Goal: Task Accomplishment & Management: Use online tool/utility

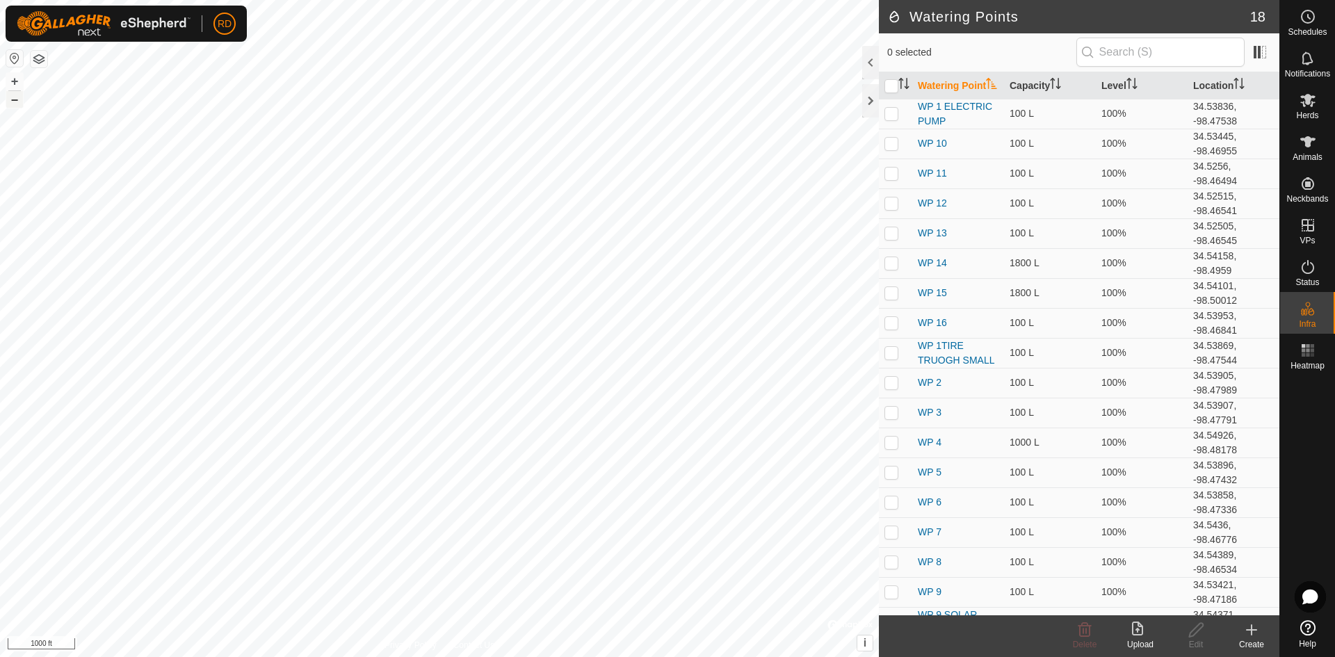
click at [10, 106] on button "–" at bounding box center [14, 99] width 17 height 17
click at [11, 79] on button "+" at bounding box center [14, 81] width 17 height 17
click at [864, 99] on div at bounding box center [870, 100] width 17 height 33
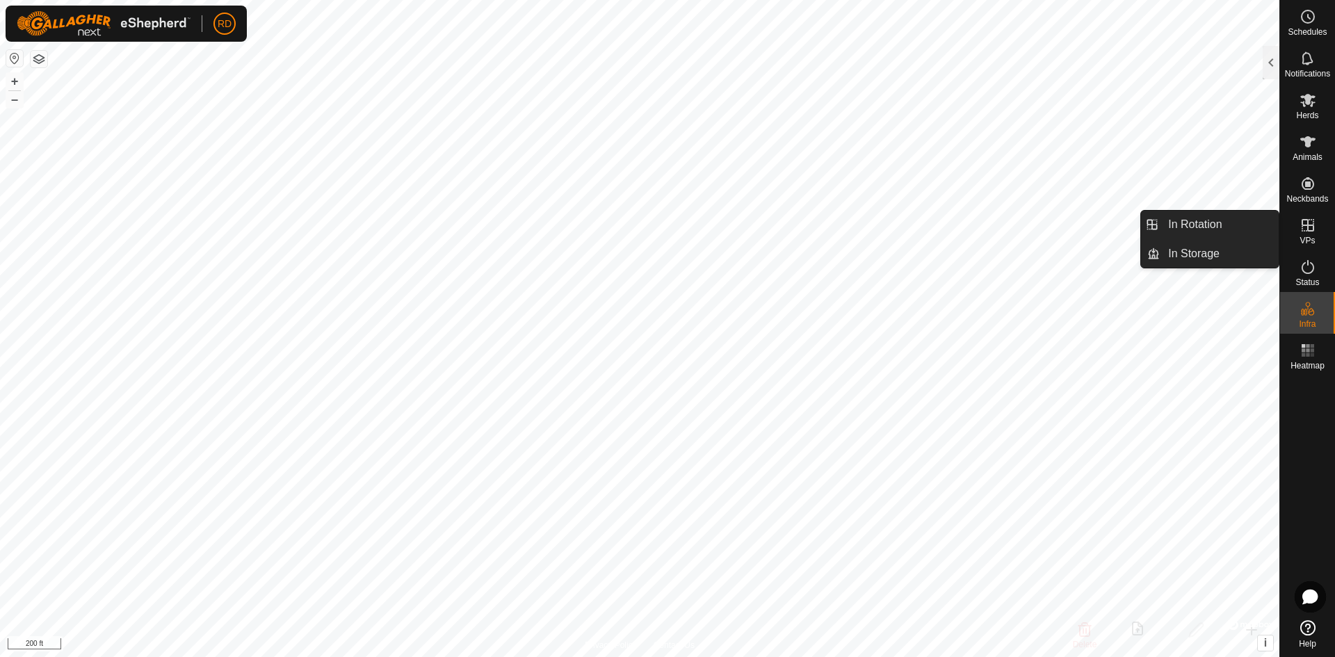
click at [1306, 231] on icon at bounding box center [1307, 225] width 17 height 17
click at [1180, 222] on link "In Rotation" at bounding box center [1218, 225] width 119 height 28
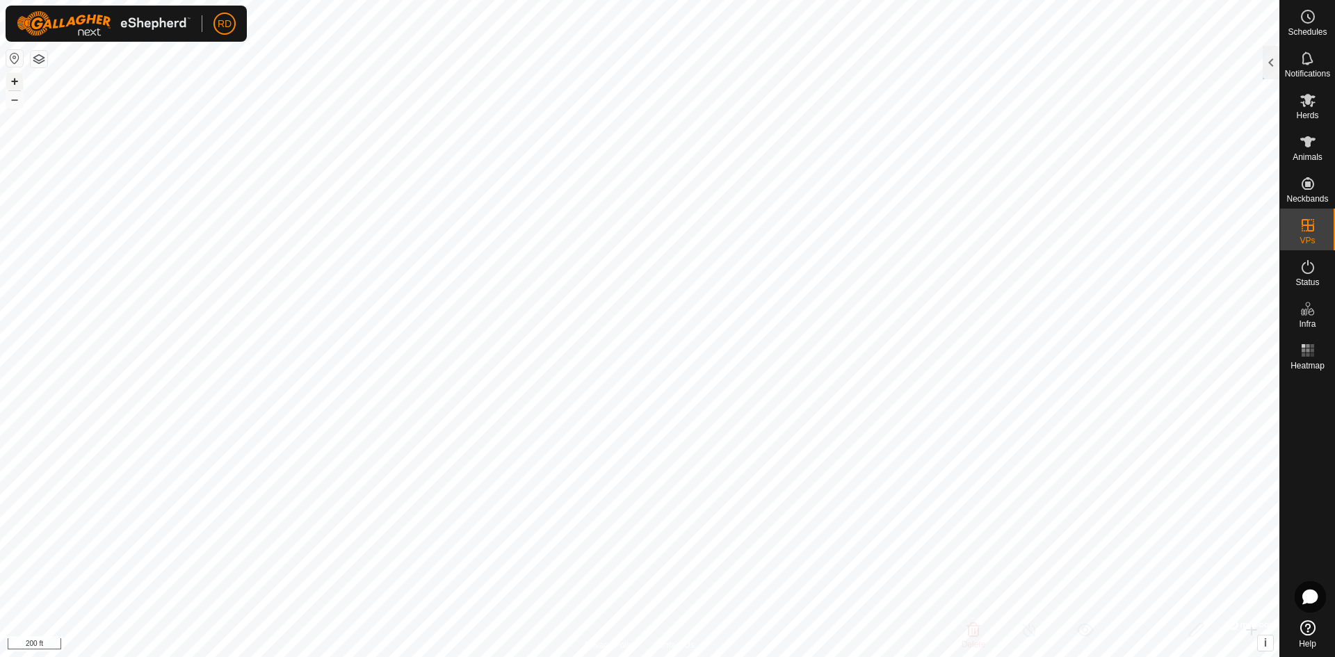
click at [14, 79] on button "+" at bounding box center [14, 81] width 17 height 17
click at [1268, 65] on div at bounding box center [1270, 62] width 17 height 33
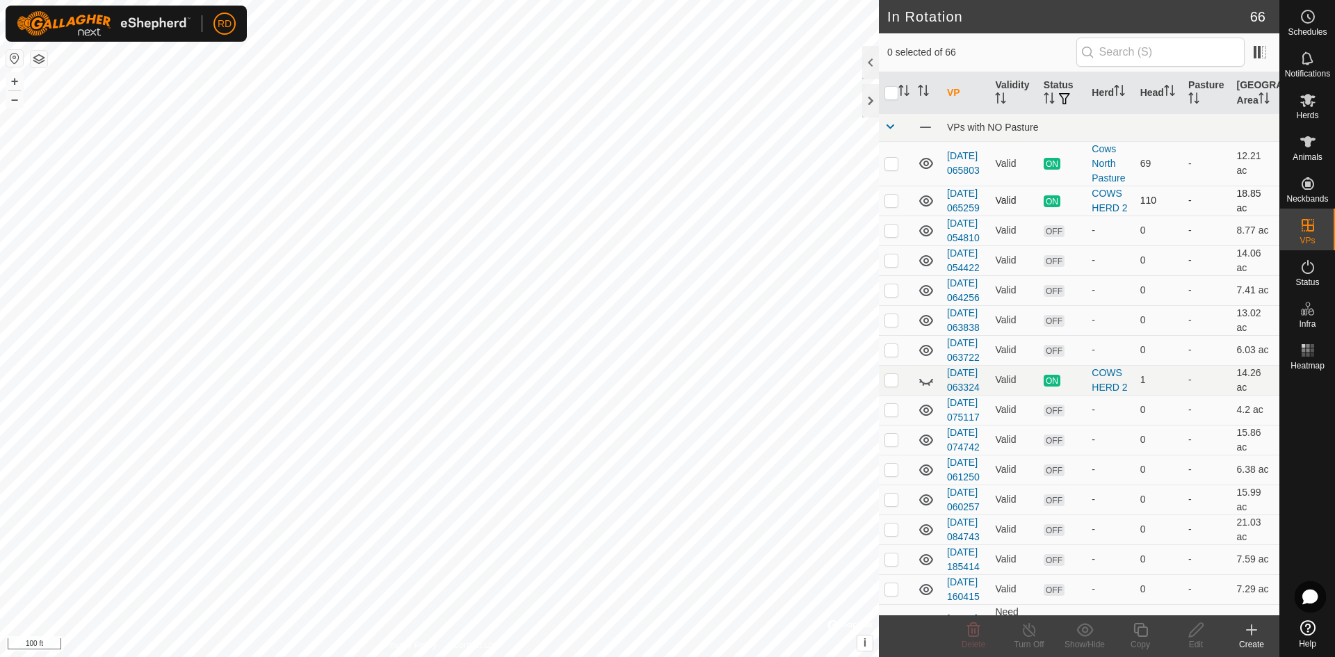
click at [888, 206] on p-checkbox at bounding box center [891, 200] width 14 height 11
checkbox input "true"
click at [1135, 630] on icon at bounding box center [1140, 629] width 17 height 17
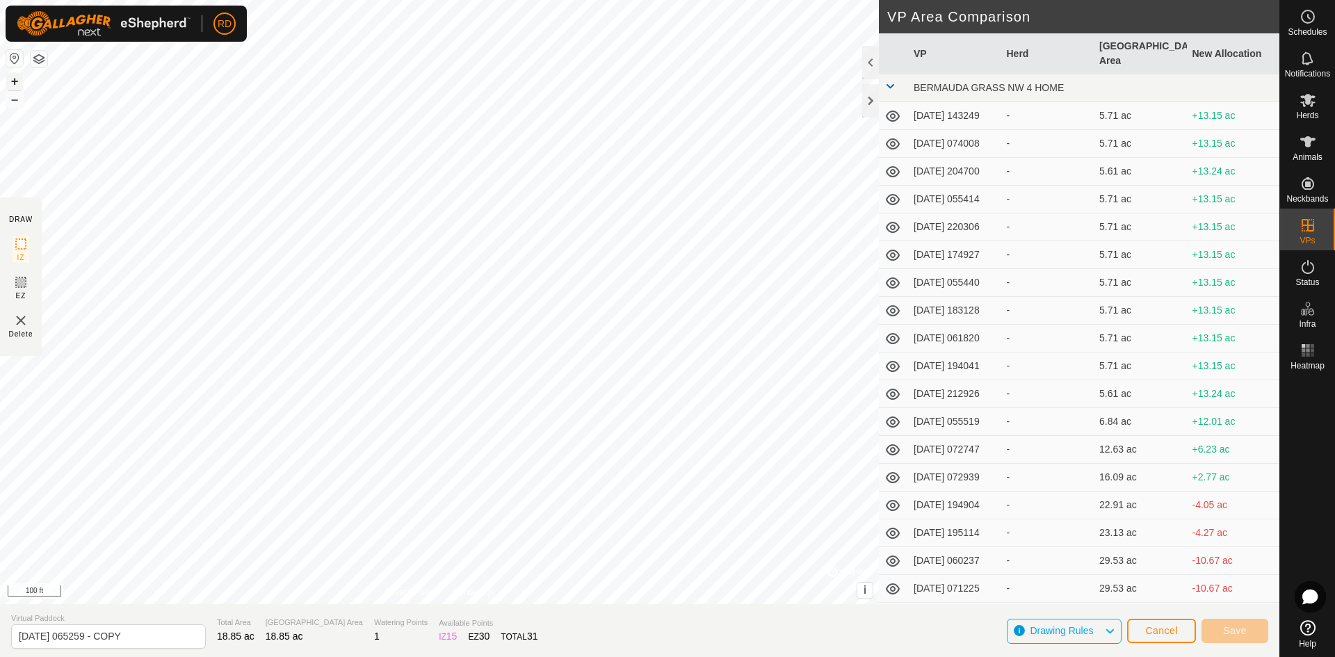
click at [12, 81] on button "+" at bounding box center [14, 81] width 17 height 17
click at [1251, 635] on button "Save" at bounding box center [1234, 631] width 67 height 24
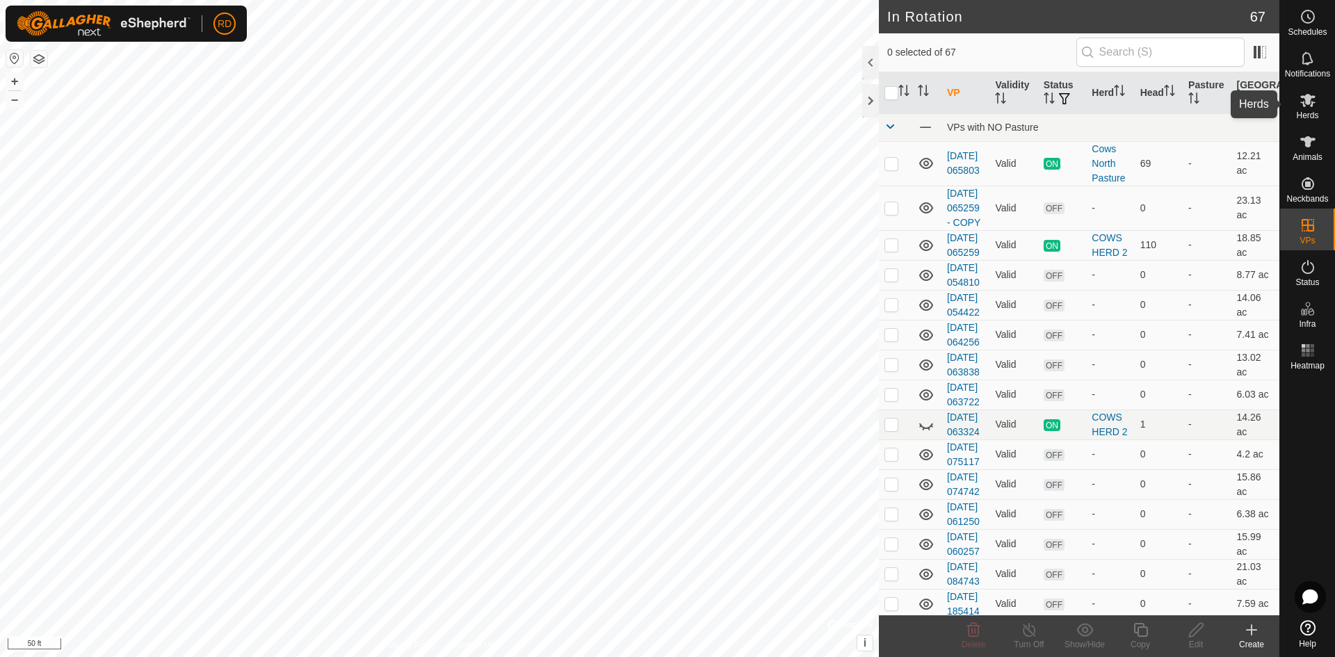
click at [1302, 110] on es-mob-svg-icon at bounding box center [1307, 100] width 25 height 22
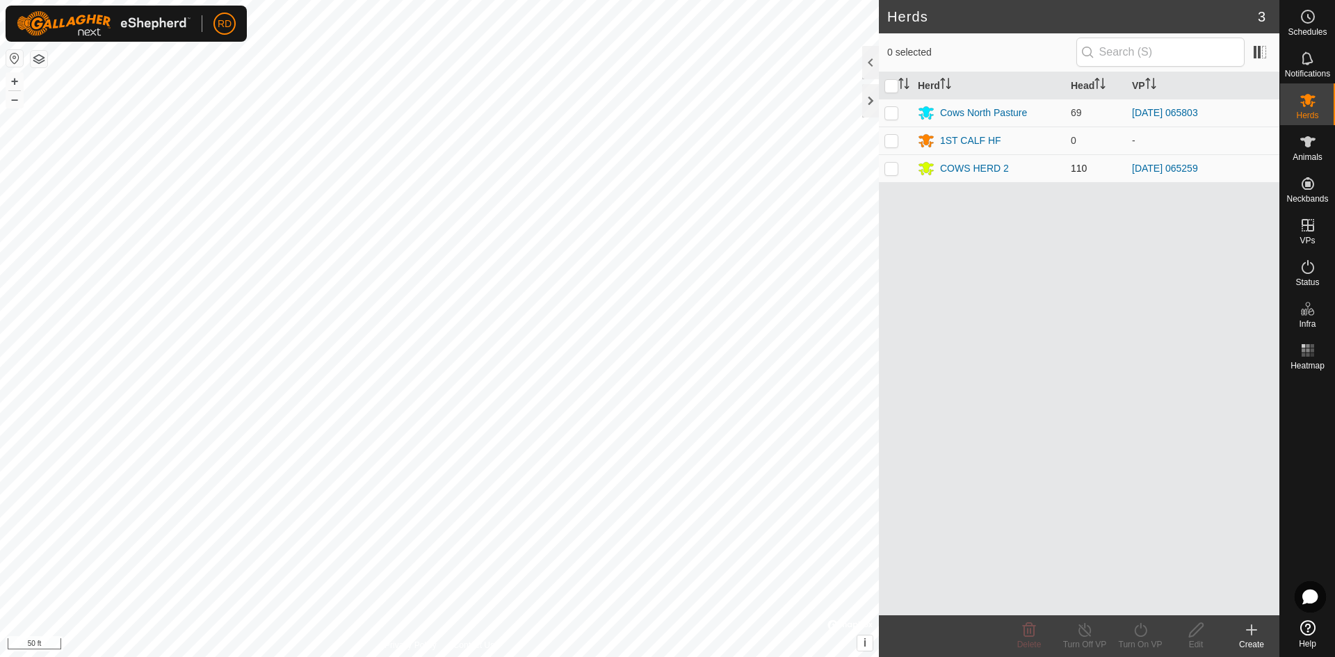
click at [886, 171] on p-checkbox at bounding box center [891, 168] width 14 height 11
checkbox input "true"
click at [1138, 637] on icon at bounding box center [1140, 629] width 17 height 17
click at [1131, 605] on link "Now" at bounding box center [1182, 599] width 138 height 28
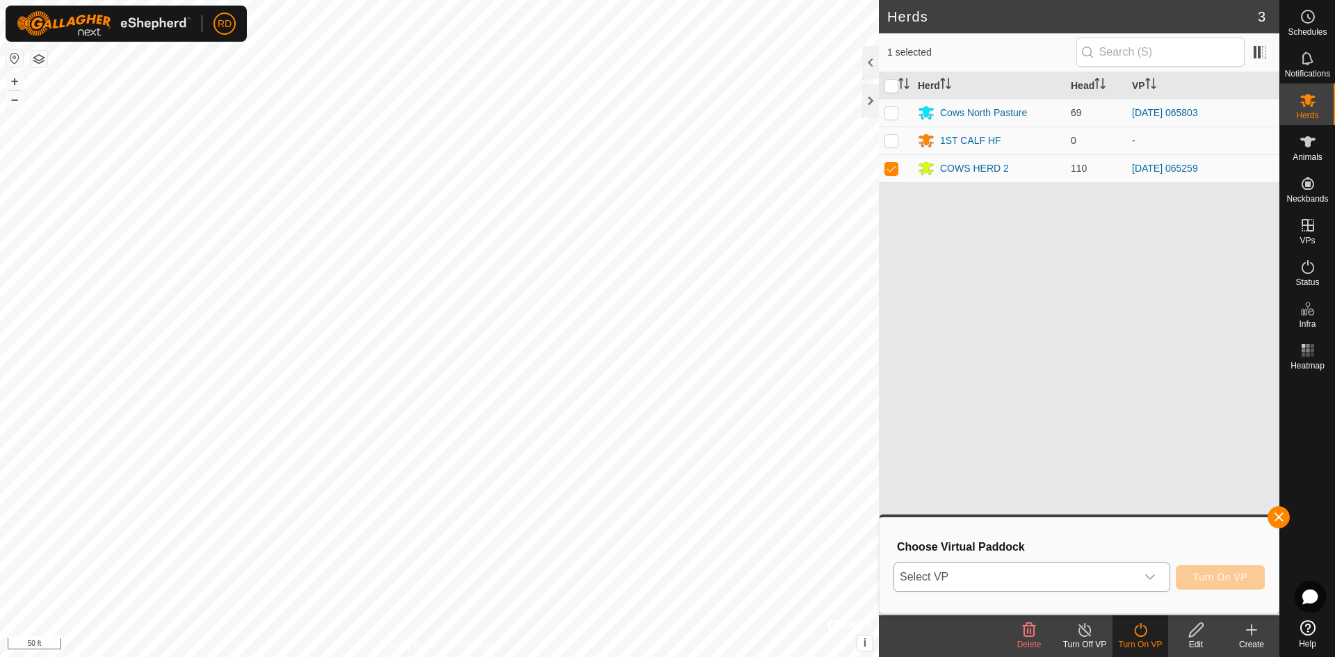
click at [1148, 578] on icon "dropdown trigger" at bounding box center [1150, 577] width 10 height 6
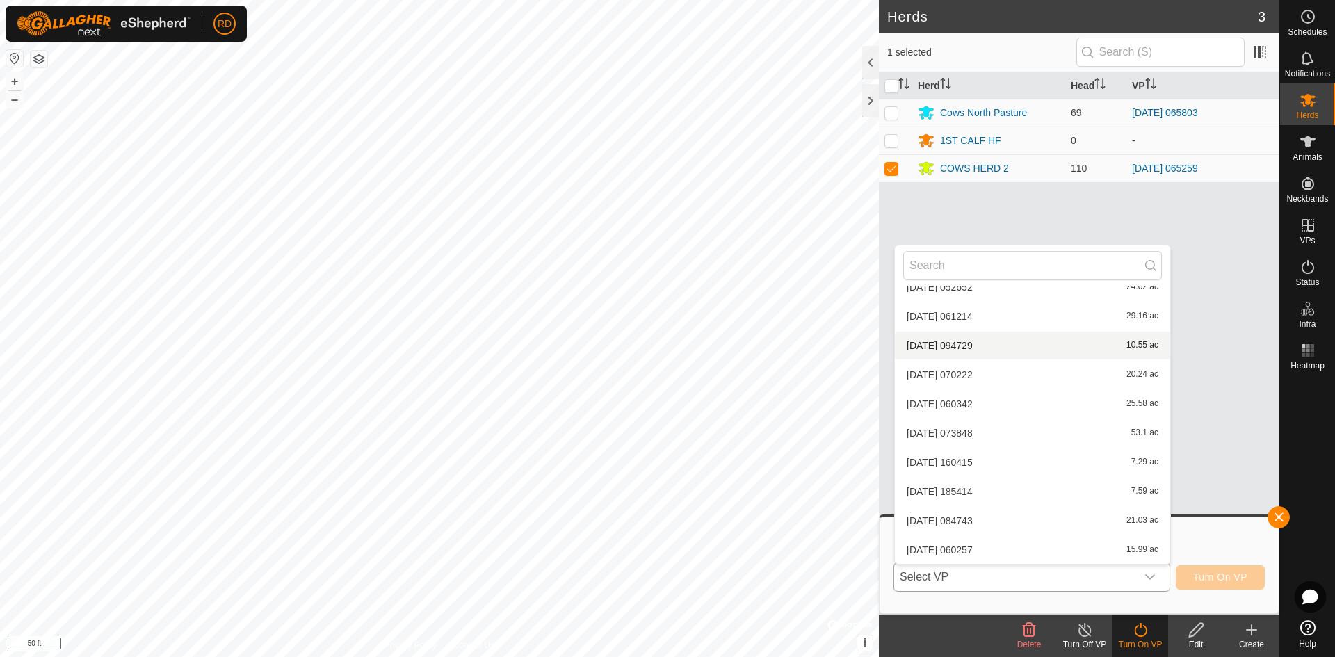
scroll to position [570, 0]
click at [988, 553] on li "[DATE] 061250 6.38 ac" at bounding box center [1032, 550] width 275 height 28
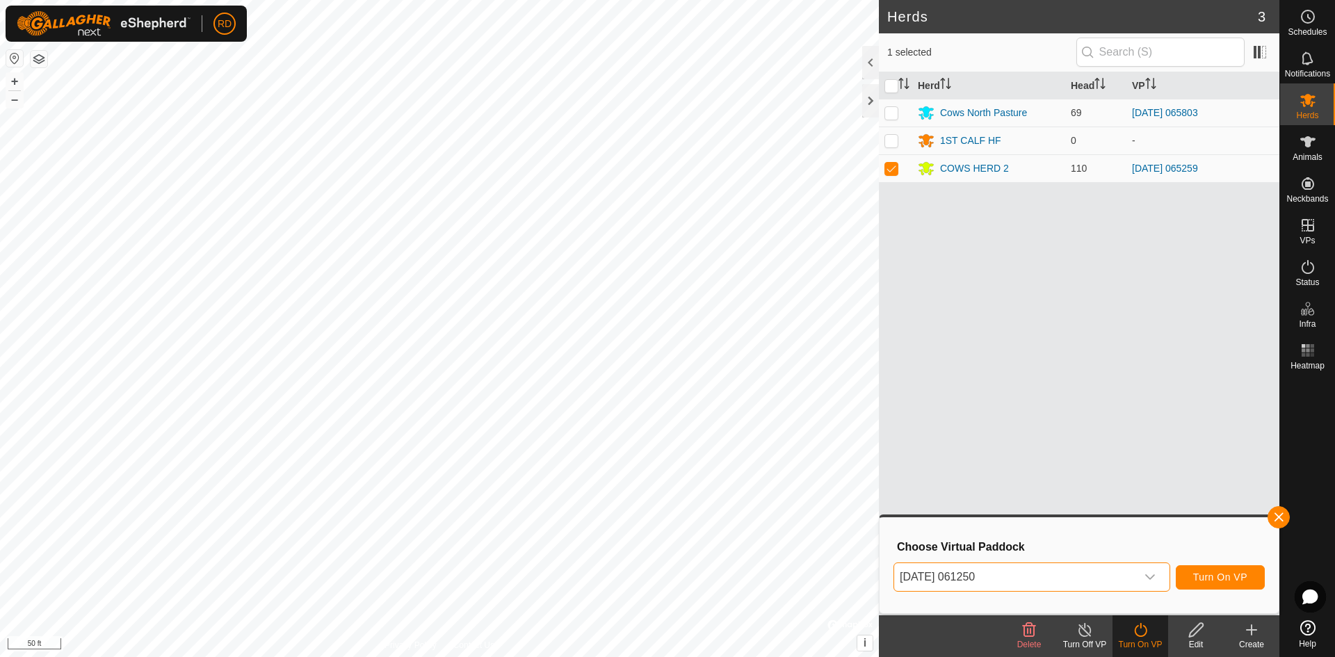
click at [1149, 575] on icon "dropdown trigger" at bounding box center [1149, 576] width 11 height 11
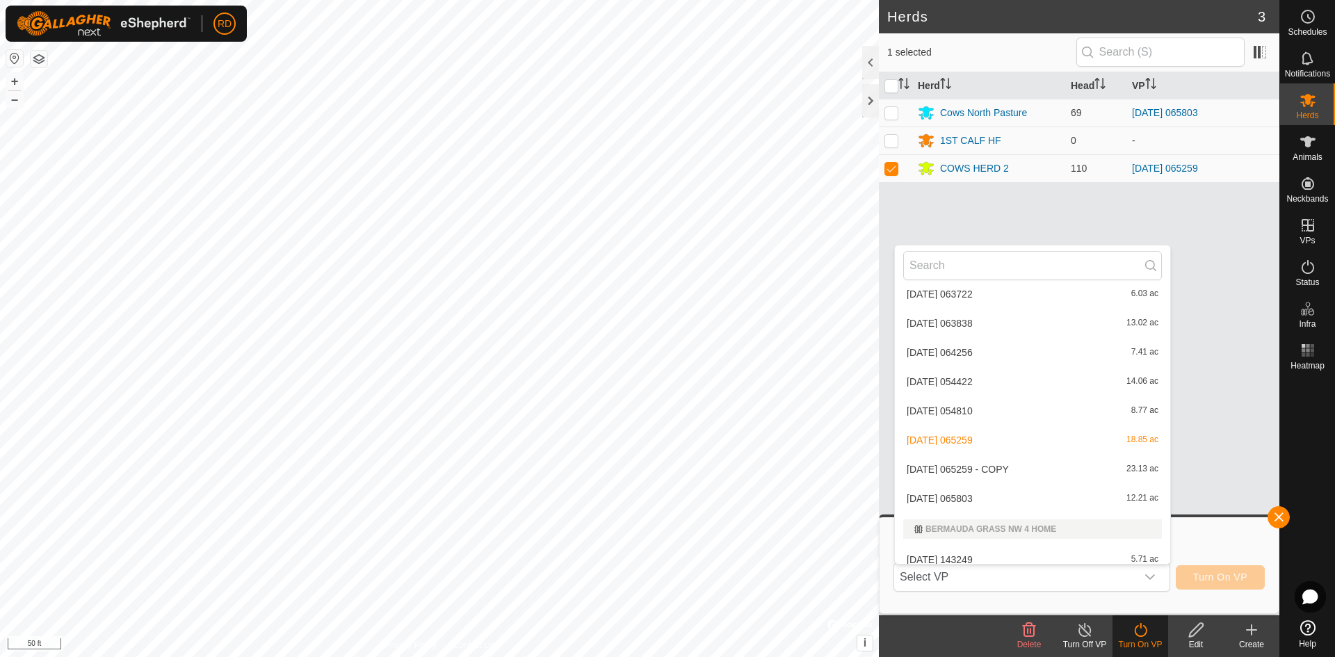
scroll to position [960, 0]
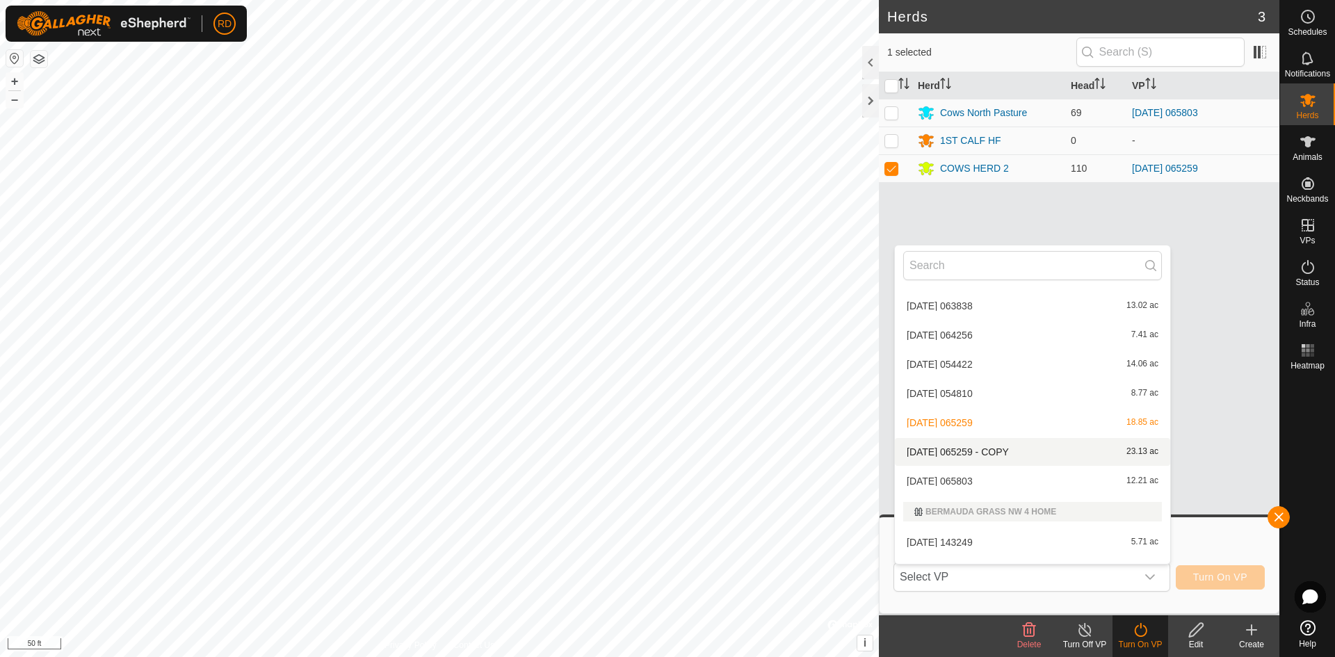
click at [973, 453] on li "[DATE] 065259 - COPY 23.13 ac" at bounding box center [1032, 452] width 275 height 28
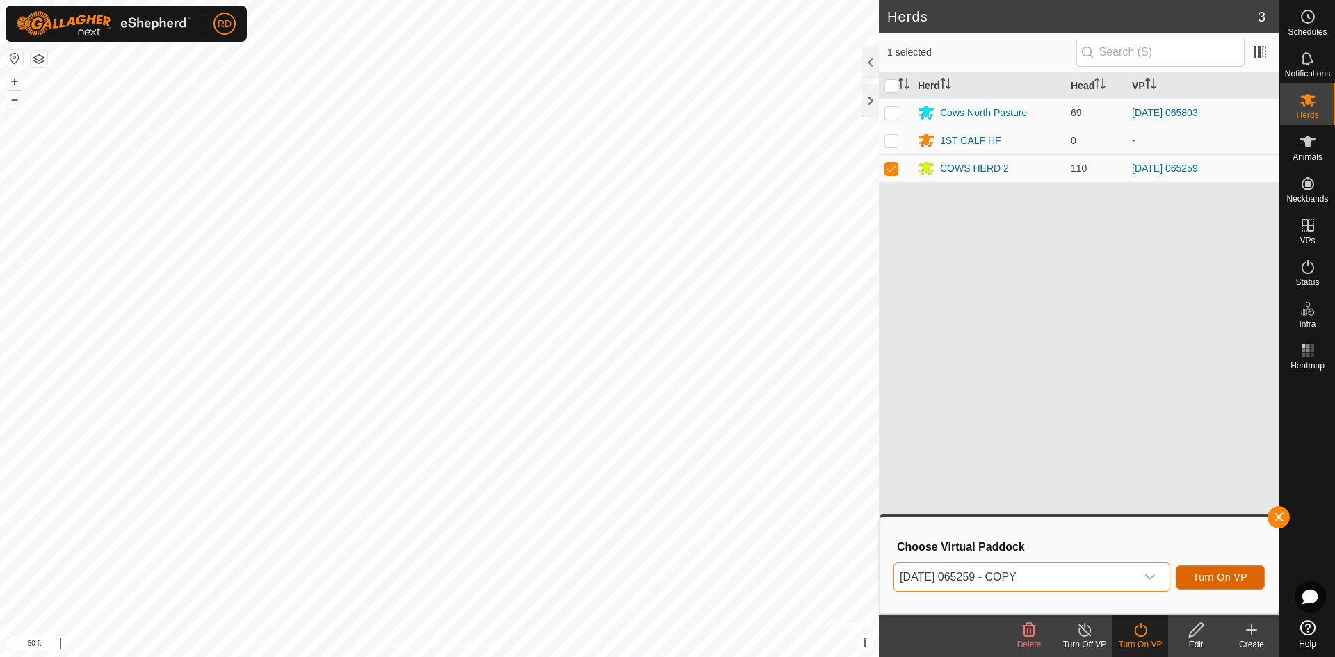
click at [1224, 574] on span "Turn On VP" at bounding box center [1220, 576] width 54 height 11
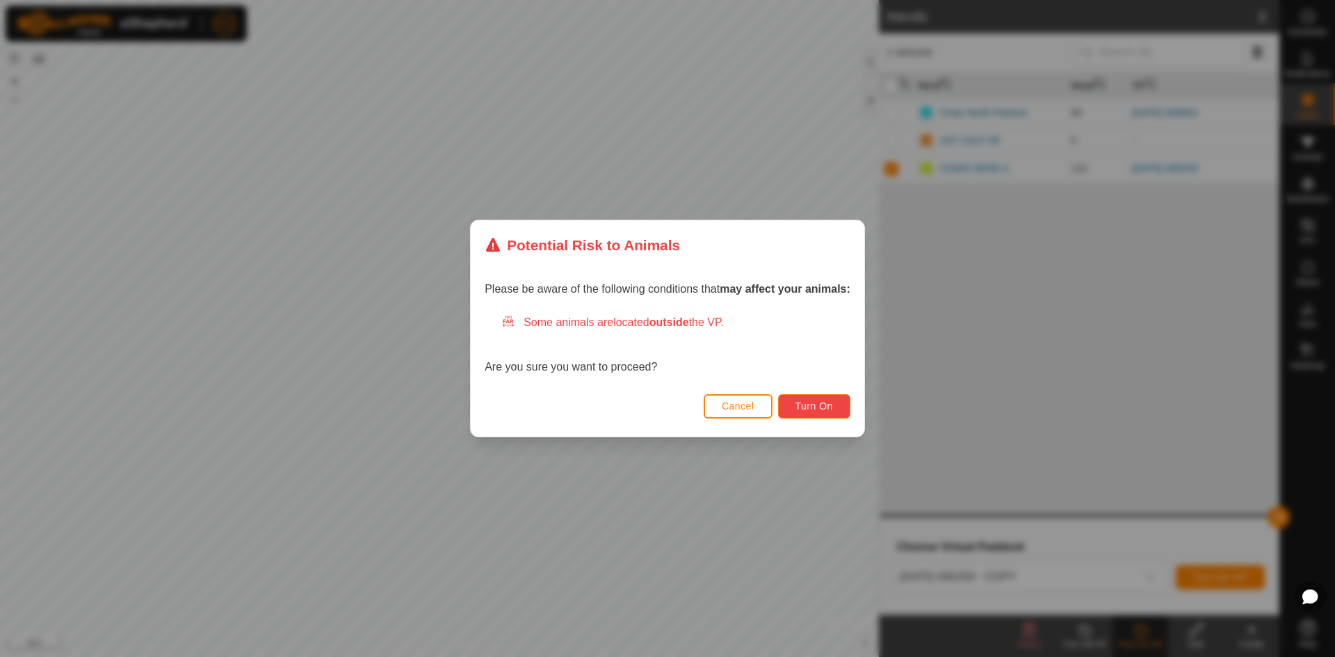
click at [811, 407] on span "Turn On" at bounding box center [814, 405] width 38 height 11
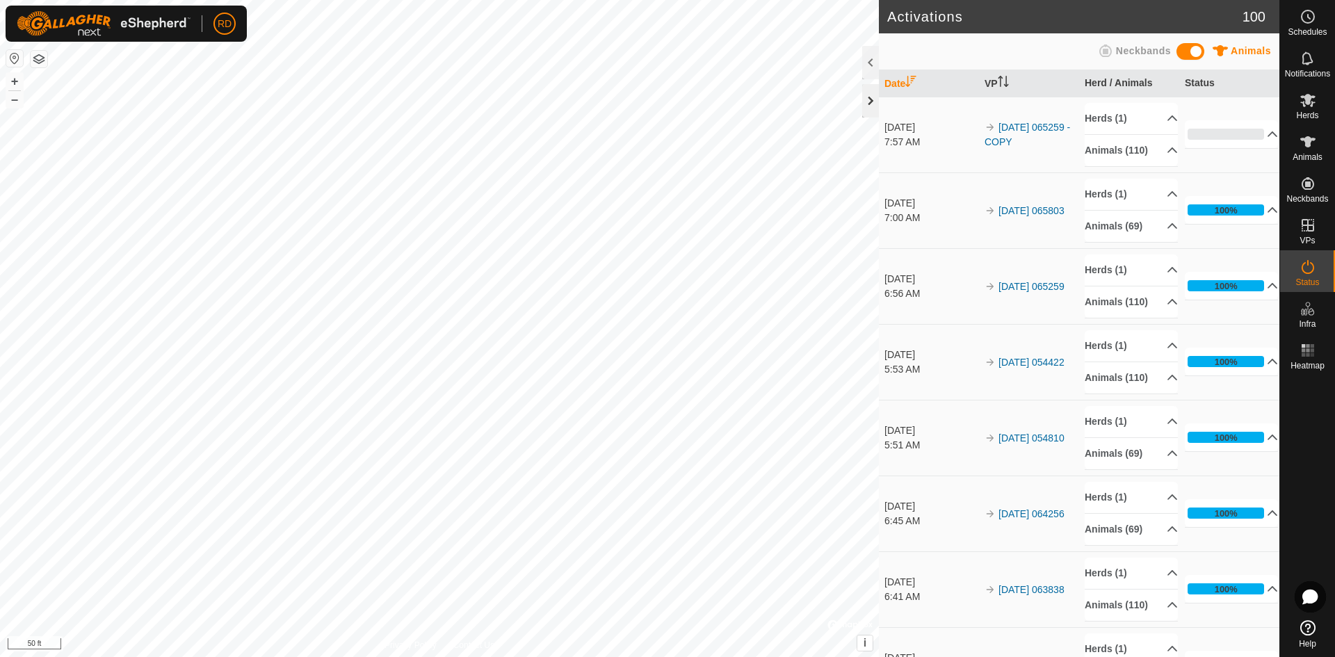
click at [868, 99] on div at bounding box center [870, 100] width 17 height 33
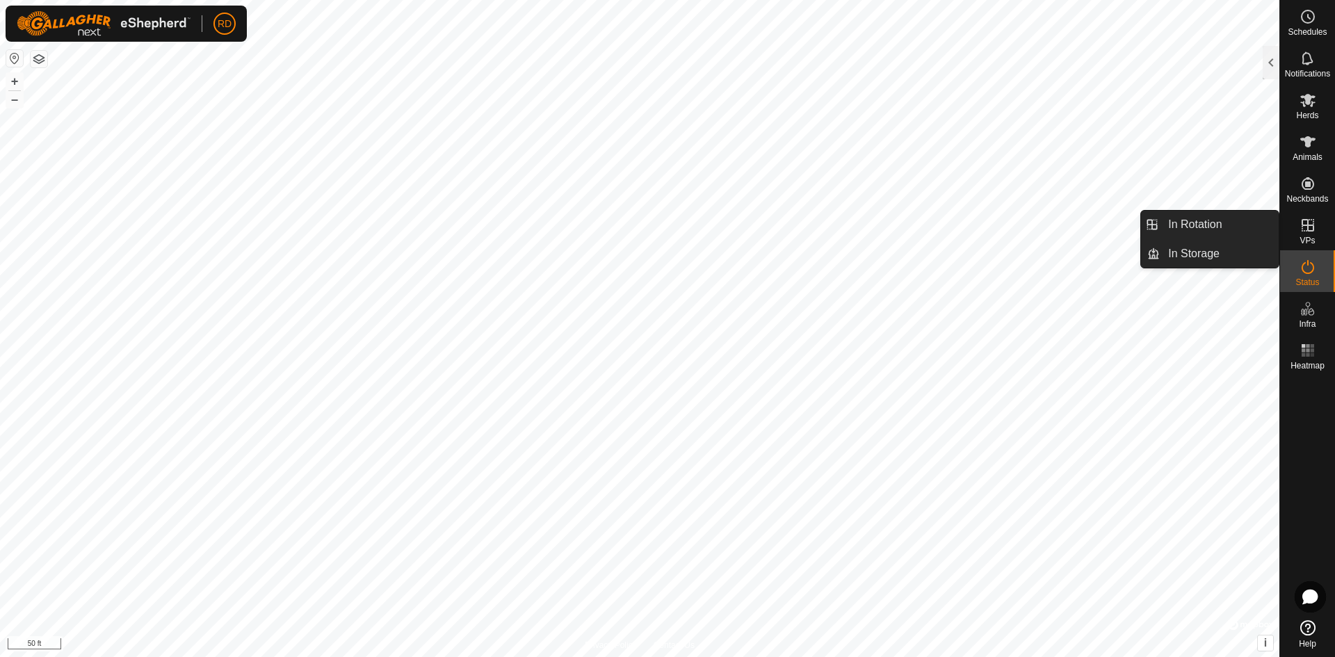
click at [1305, 235] on es-virtualpaddocks-svg-icon at bounding box center [1307, 225] width 25 height 22
click at [1211, 230] on link "In Rotation" at bounding box center [1218, 225] width 119 height 28
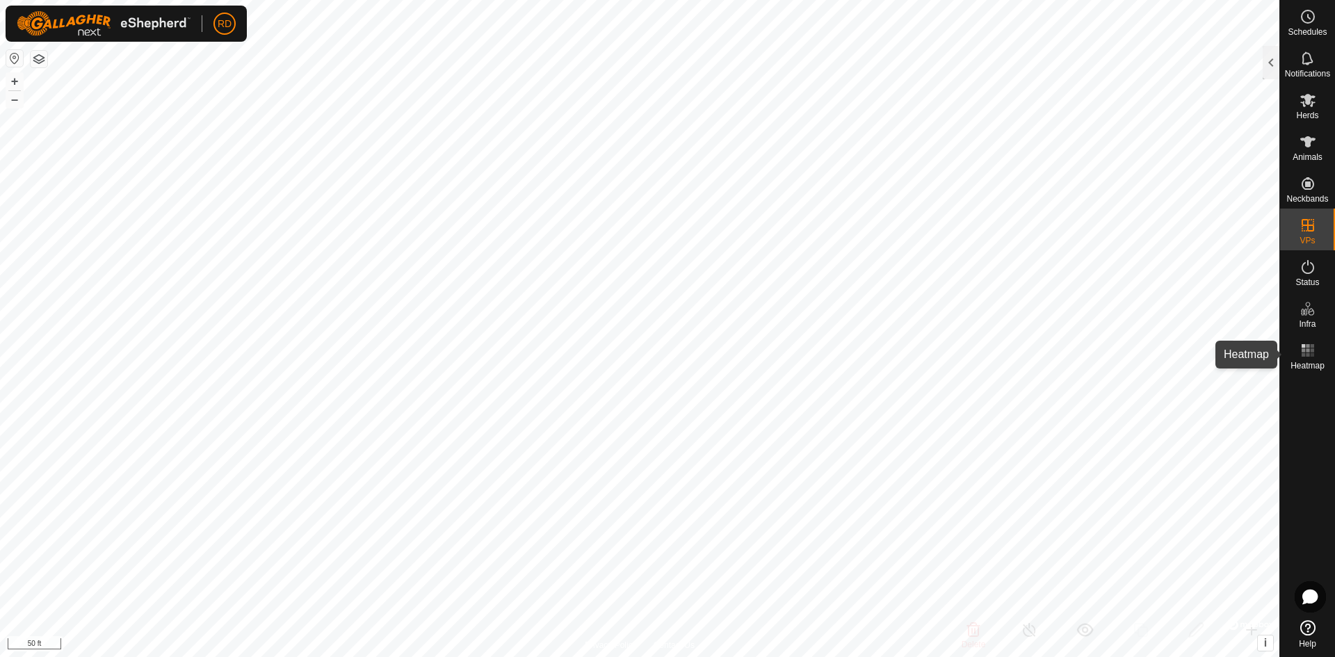
click at [1334, 367] on div "Schedules Notifications Herds Animals Neckbands VPs Status Infra Heatmap Help I…" at bounding box center [667, 328] width 1335 height 657
click at [1334, 386] on div "Schedules Notifications Herds Animals Neckbands VPs Status Infra Heatmap Help I…" at bounding box center [667, 328] width 1335 height 657
click at [772, 656] on html "RD Schedules Notifications Herds Animals Neckbands VPs Status Infra Heatmap Hel…" at bounding box center [667, 328] width 1335 height 657
click at [15, 79] on button "+" at bounding box center [14, 81] width 17 height 17
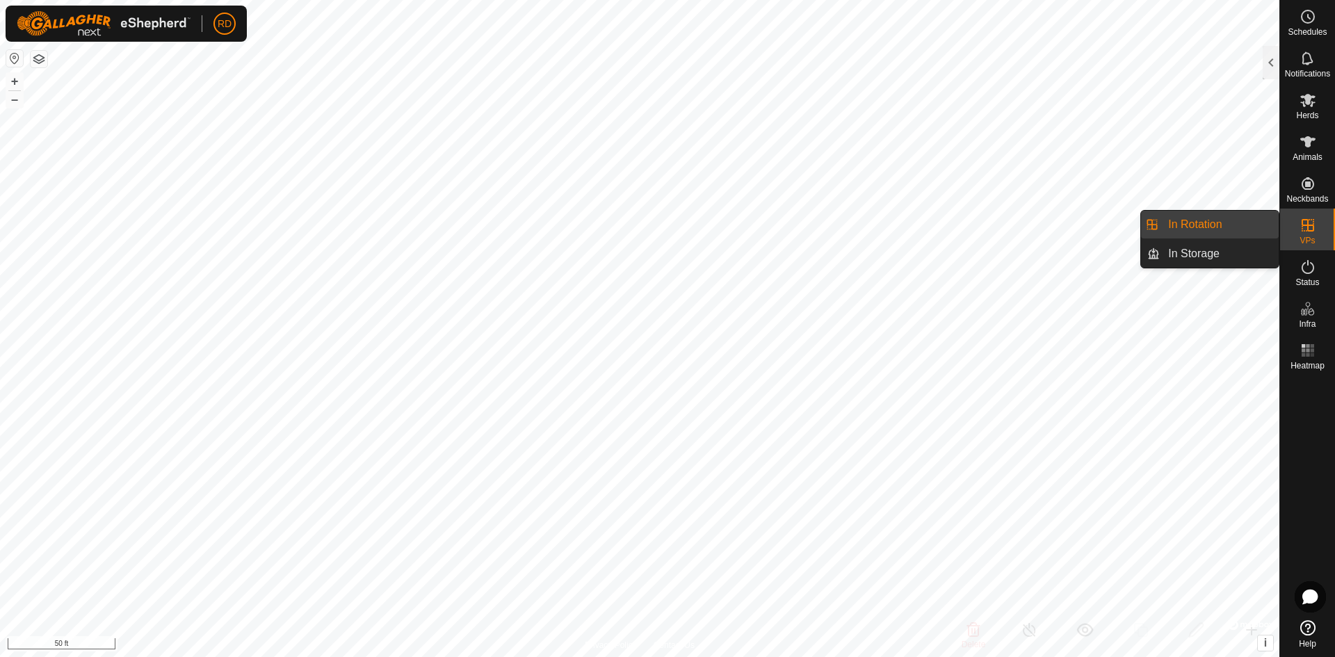
click at [1210, 227] on link "In Rotation" at bounding box center [1218, 225] width 119 height 28
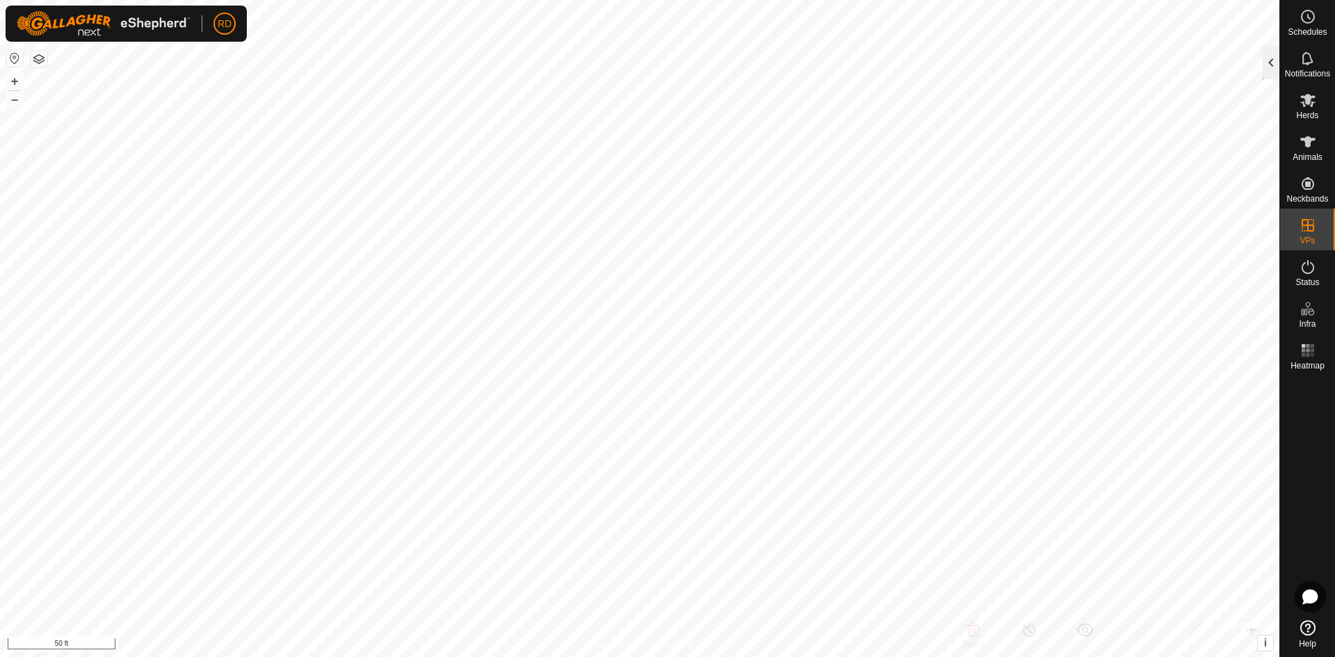
click at [1273, 65] on div at bounding box center [1270, 62] width 17 height 33
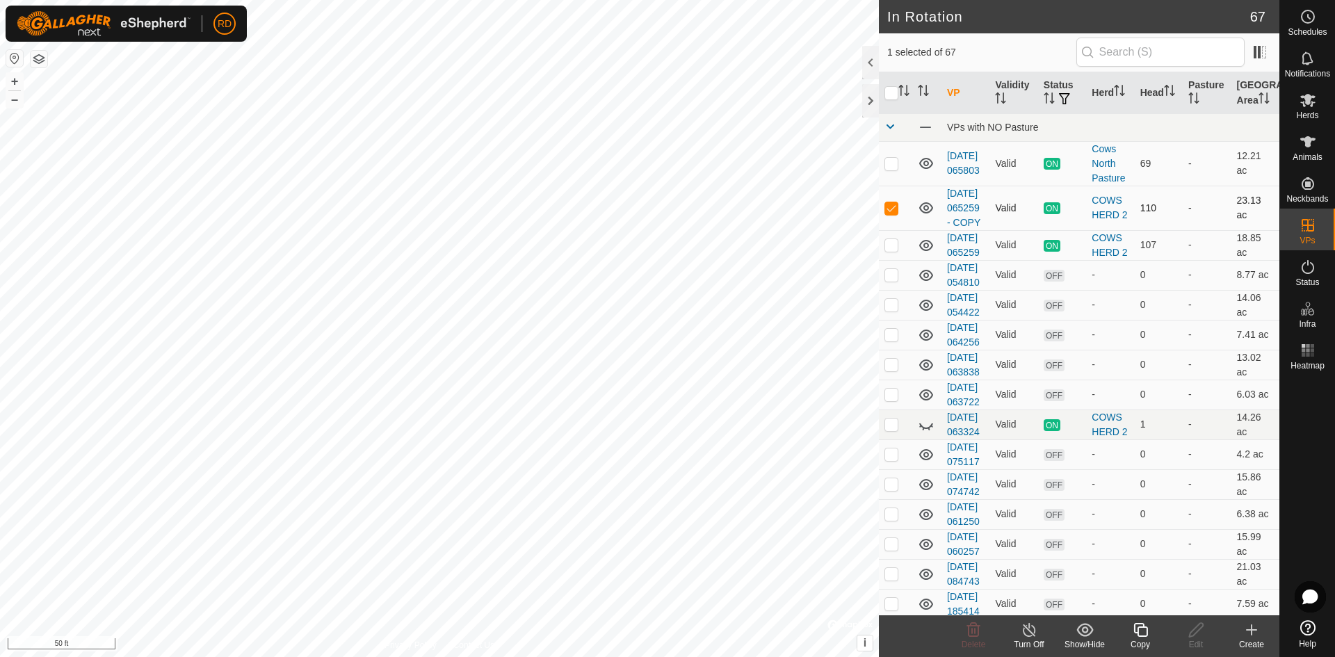
click at [888, 213] on p-checkbox at bounding box center [891, 207] width 14 height 11
checkbox input "false"
click at [890, 163] on p-checkbox at bounding box center [891, 163] width 14 height 11
checkbox input "true"
click at [1144, 634] on icon at bounding box center [1140, 629] width 17 height 17
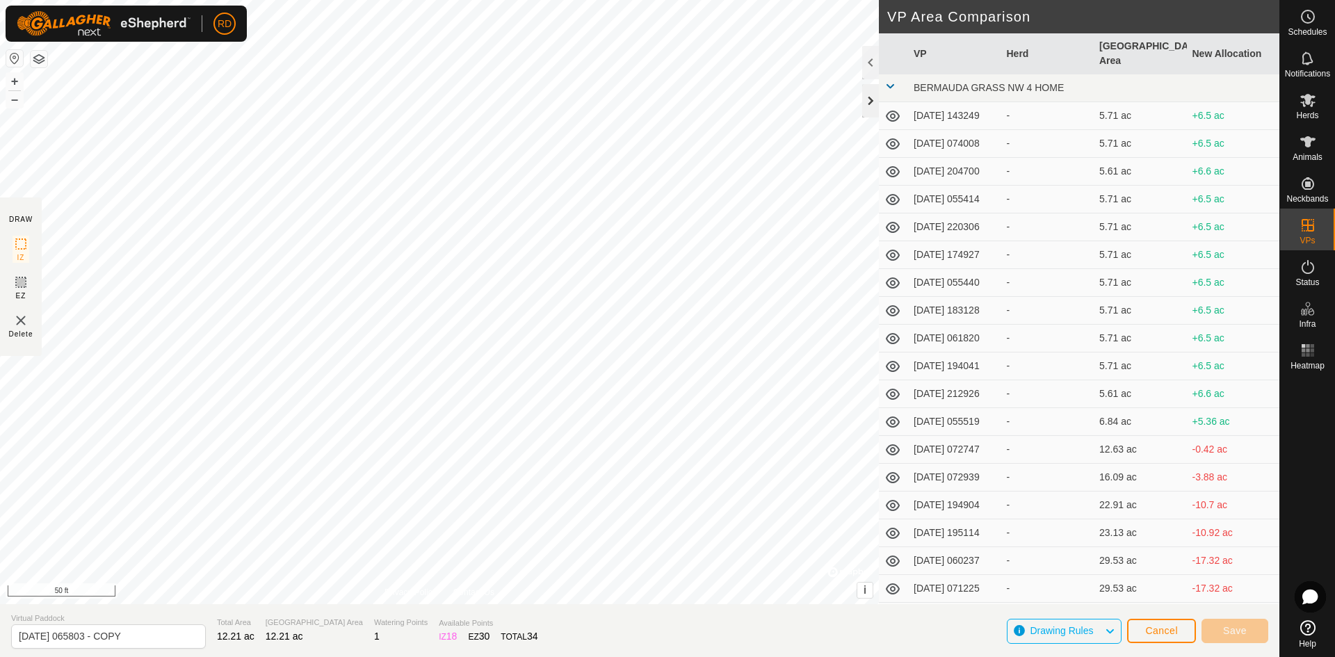
click at [868, 97] on div at bounding box center [870, 100] width 17 height 33
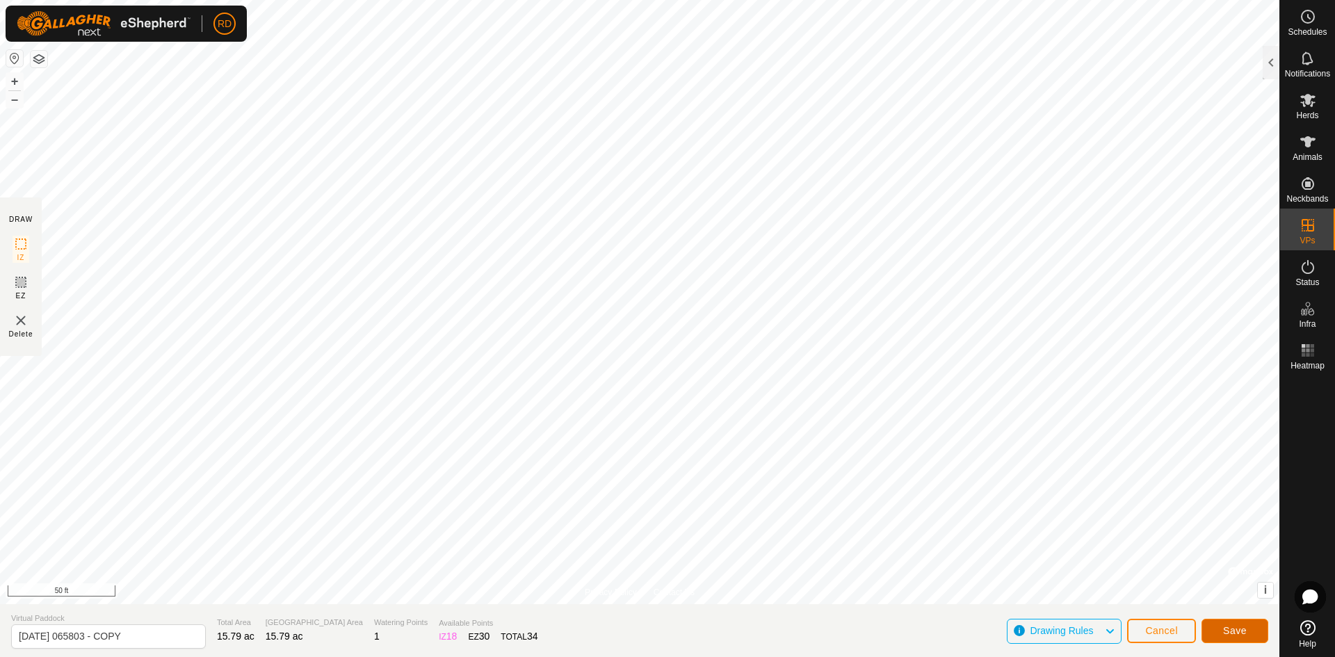
click at [1242, 636] on button "Save" at bounding box center [1234, 631] width 67 height 24
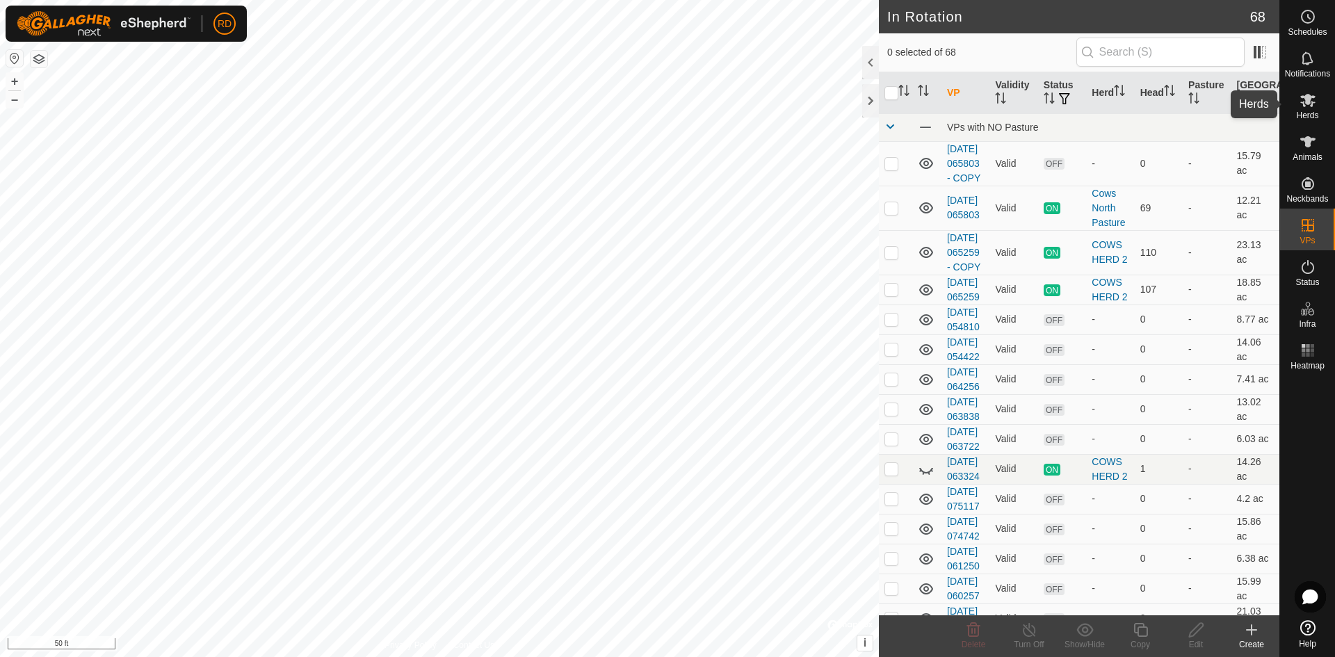
click at [1310, 109] on es-mob-svg-icon at bounding box center [1307, 100] width 25 height 22
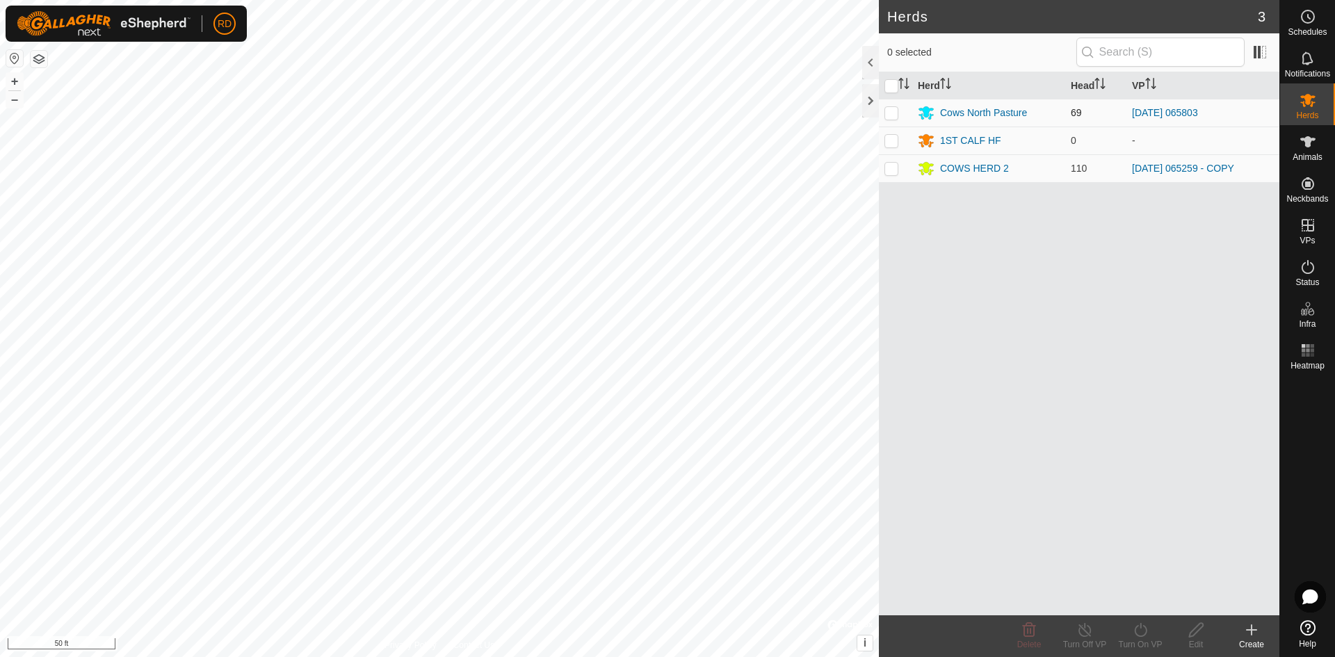
click at [891, 113] on p-checkbox at bounding box center [891, 112] width 14 height 11
checkbox input "true"
click at [1145, 633] on icon at bounding box center [1140, 630] width 13 height 14
click at [1138, 603] on link "Now" at bounding box center [1182, 599] width 138 height 28
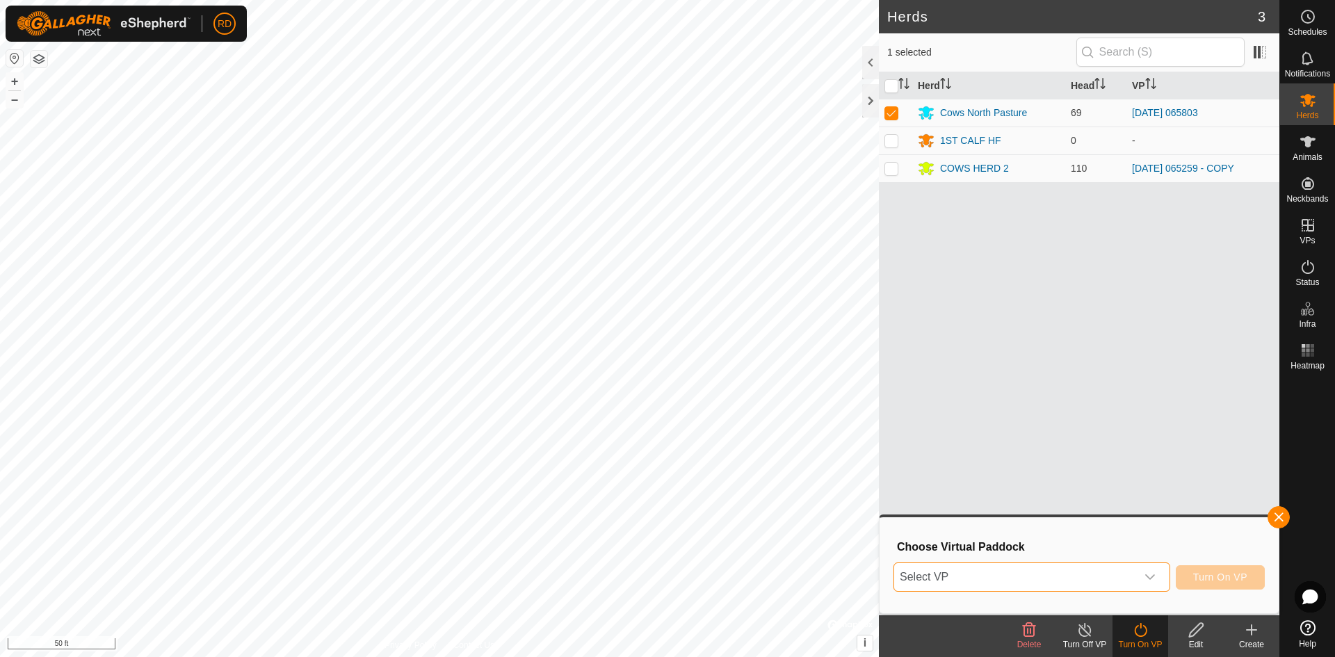
click at [911, 573] on span "Select VP" at bounding box center [1015, 577] width 242 height 28
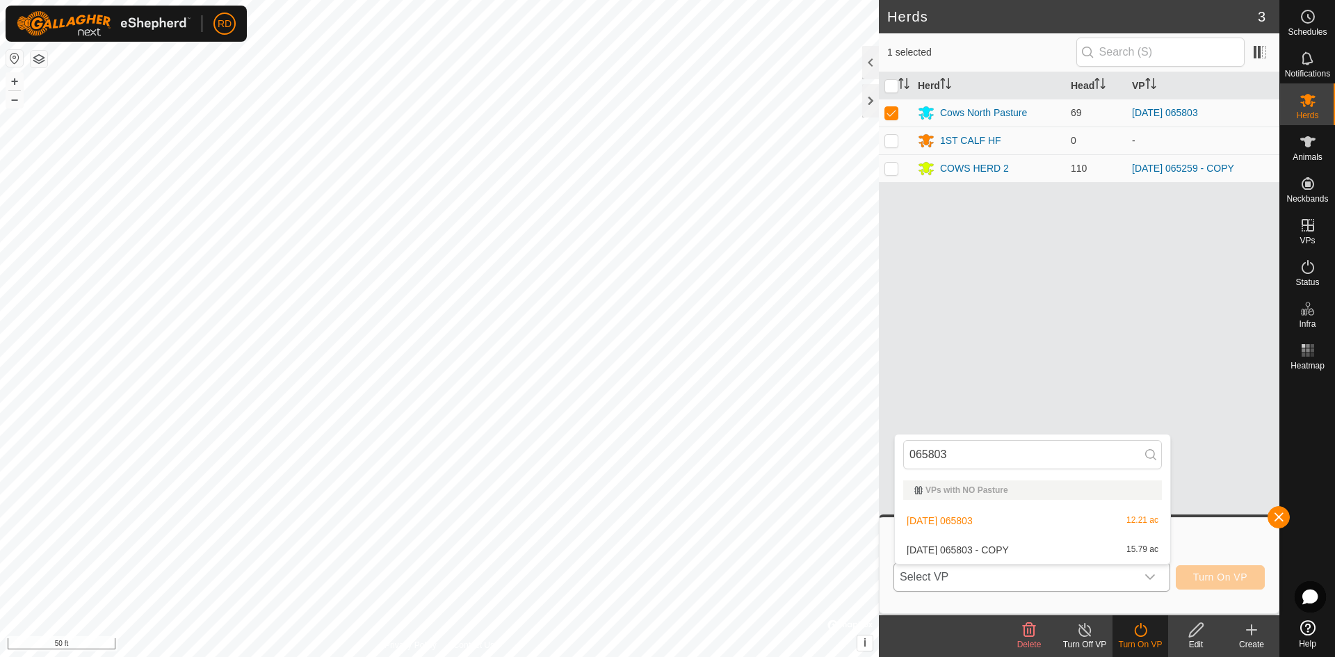
type input "065803"
click at [1149, 459] on icon at bounding box center [1150, 454] width 11 height 11
click at [982, 521] on li "[DATE] 065803 12.21 ac" at bounding box center [1032, 521] width 275 height 28
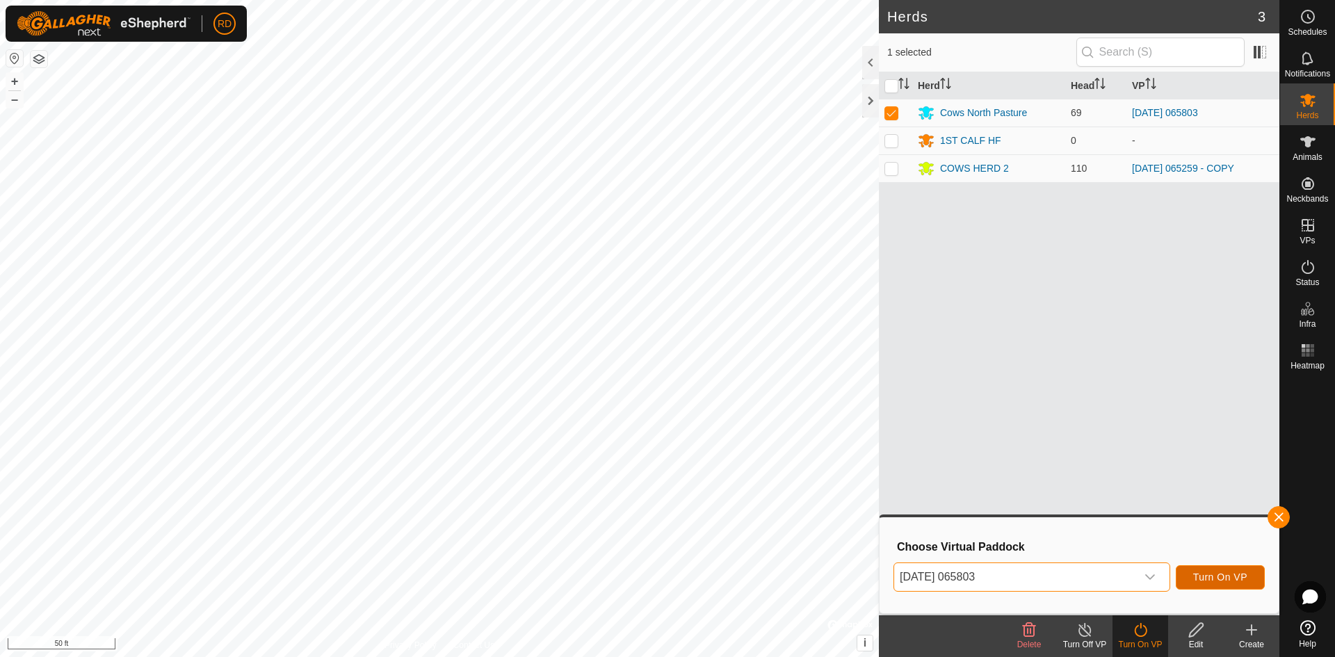
click at [1228, 580] on span "Turn On VP" at bounding box center [1220, 576] width 54 height 11
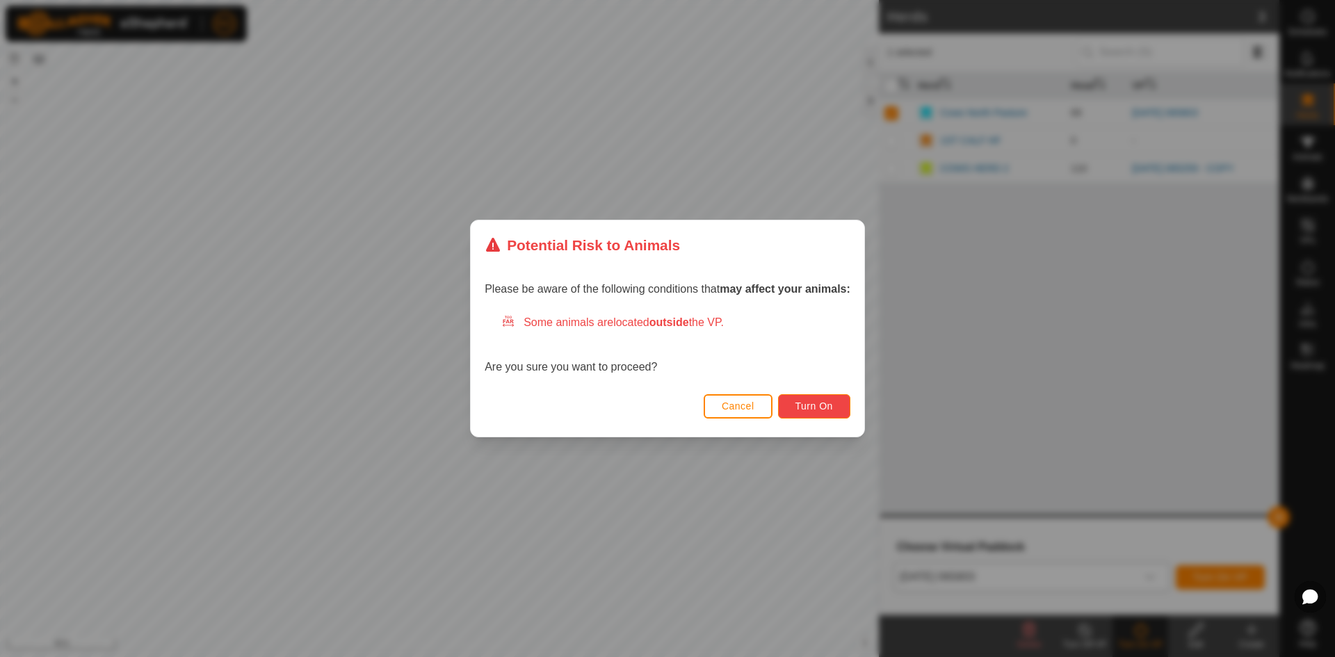
click at [827, 404] on span "Turn On" at bounding box center [814, 405] width 38 height 11
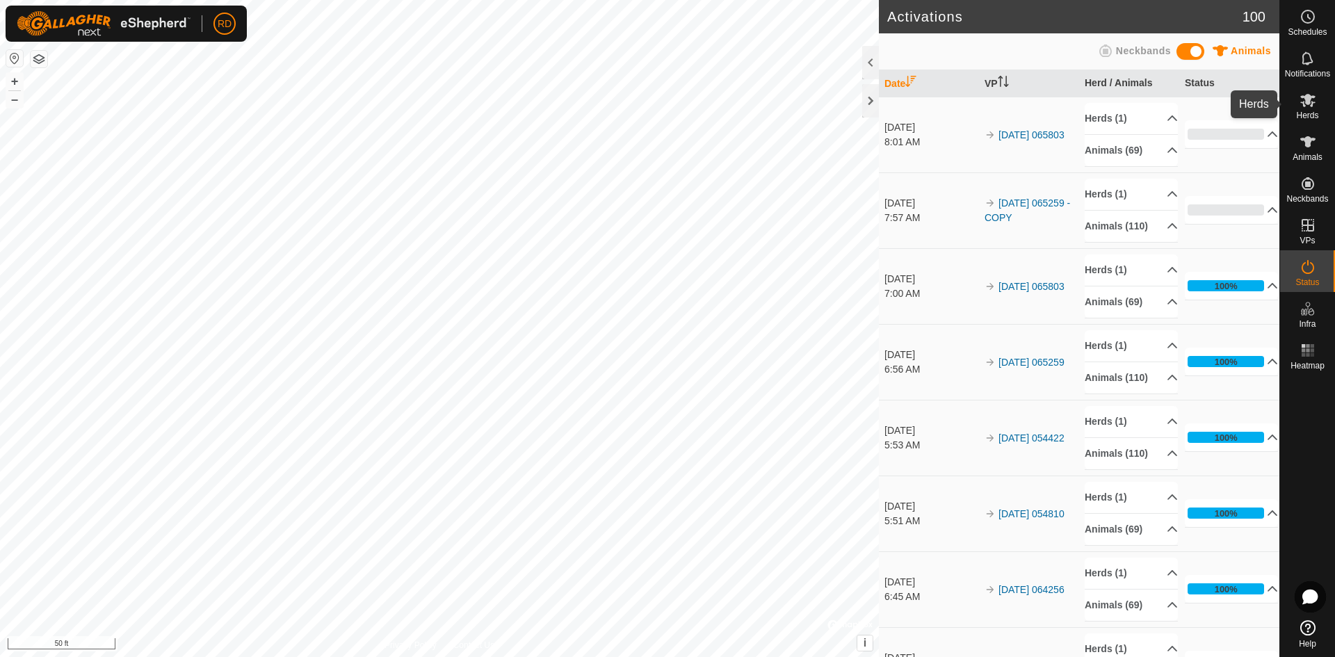
click at [1308, 100] on icon at bounding box center [1307, 100] width 15 height 13
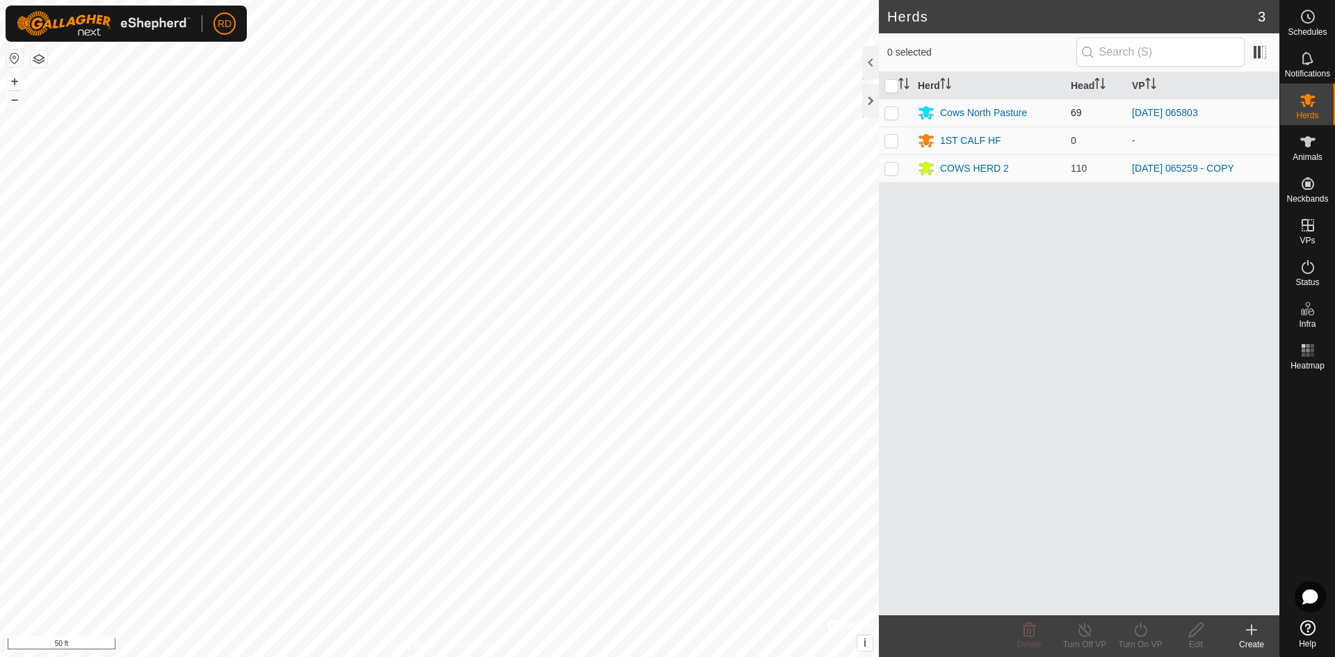
click at [888, 112] on p-checkbox at bounding box center [891, 112] width 14 height 11
click at [888, 115] on p-checkbox at bounding box center [891, 112] width 14 height 11
click at [0, 656] on html "RD Schedules Notifications Herds Animals Neckbands VPs Status Infra Heatmap Hel…" at bounding box center [667, 328] width 1335 height 657
click at [88, 656] on html "RD Schedules Notifications Herds Animals Neckbands VPs Status Infra Heatmap Hel…" at bounding box center [667, 328] width 1335 height 657
click at [572, 656] on html "RD Schedules Notifications Herds Animals Neckbands VPs Status Infra Heatmap Hel…" at bounding box center [667, 328] width 1335 height 657
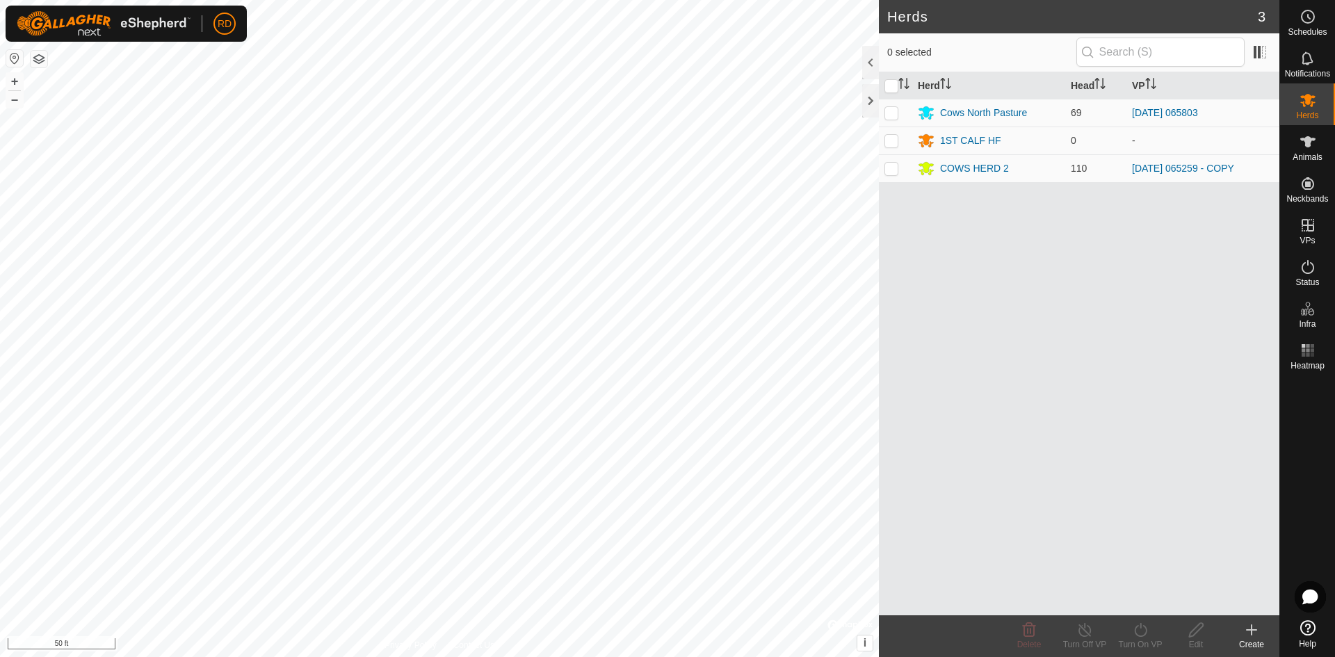
click at [959, 338] on div "Herds 3 0 selected Herd Head VP Cows North Pasture 69 [DATE] 065803 1ST CALF HF…" at bounding box center [639, 328] width 1279 height 657
click at [961, 329] on div "Herds 3 0 selected Herd Head VP Cows North Pasture 69 [DATE] 065803 1ST CALF HF…" at bounding box center [639, 328] width 1279 height 657
click at [995, 290] on div "Herds 3 0 selected Herd Head VP Cows North Pasture 69 [DATE] 065803 1ST CALF HF…" at bounding box center [639, 328] width 1279 height 657
click at [1079, 247] on div "Herds 3 0 selected Herd Head VP Cows North Pasture 69 [DATE] 065803 1ST CALF HF…" at bounding box center [639, 328] width 1279 height 657
click at [1189, 137] on div "Herds 3 0 selected Herd Head VP Cows North Pasture 69 [DATE] 065803 1ST CALF HF…" at bounding box center [639, 328] width 1279 height 657
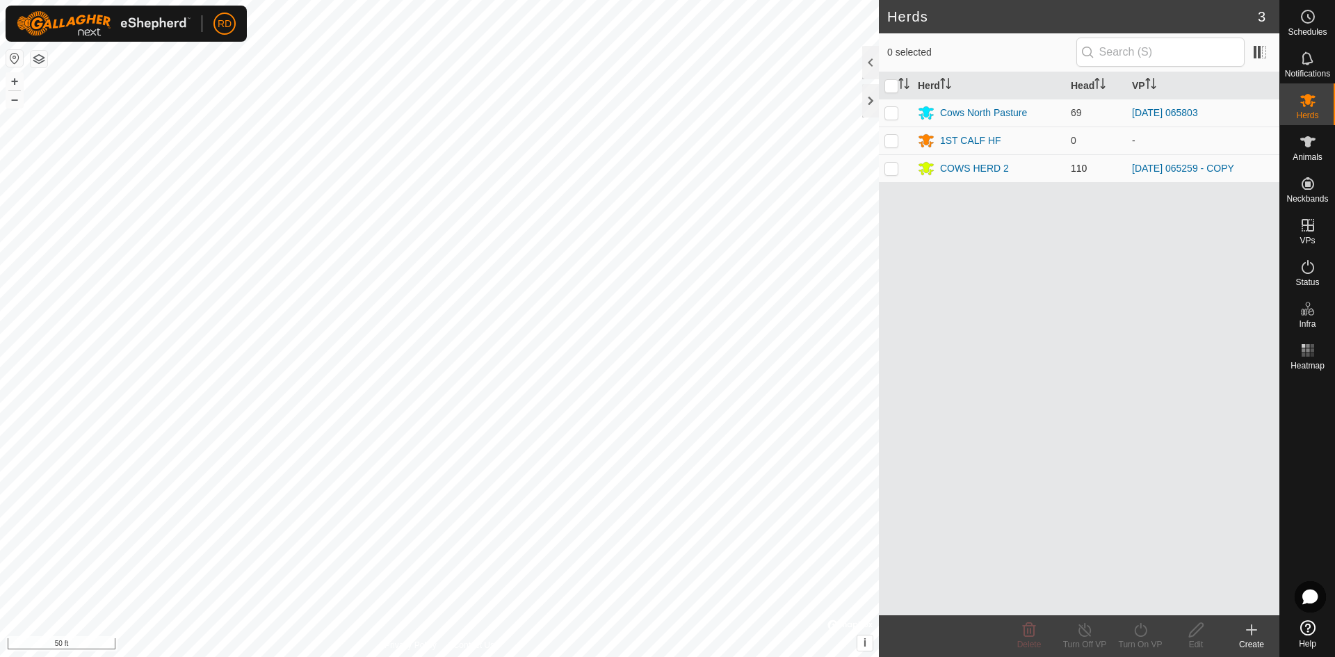
click at [1027, 156] on div "Herds 3 0 selected Herd Head VP Cows North Pasture 69 [DATE] 065803 1ST CALF HF…" at bounding box center [639, 328] width 1279 height 657
click at [1139, 23] on div "Herds 3 0 selected Herd Head VP Cows North Pasture 69 [DATE] 065803 1ST CALF HF…" at bounding box center [639, 328] width 1279 height 657
click at [1256, 0] on html "RD Schedules Notifications Herds Animals Neckbands VPs Status Infra Heatmap Hel…" at bounding box center [667, 328] width 1335 height 657
click at [1299, 0] on html "RD Schedules Notifications Herds Animals Neckbands VPs Status Infra Heatmap Hel…" at bounding box center [667, 328] width 1335 height 657
click at [1334, 0] on html "RD Schedules Notifications Herds Animals Neckbands VPs Status Infra Heatmap Hel…" at bounding box center [667, 328] width 1335 height 657
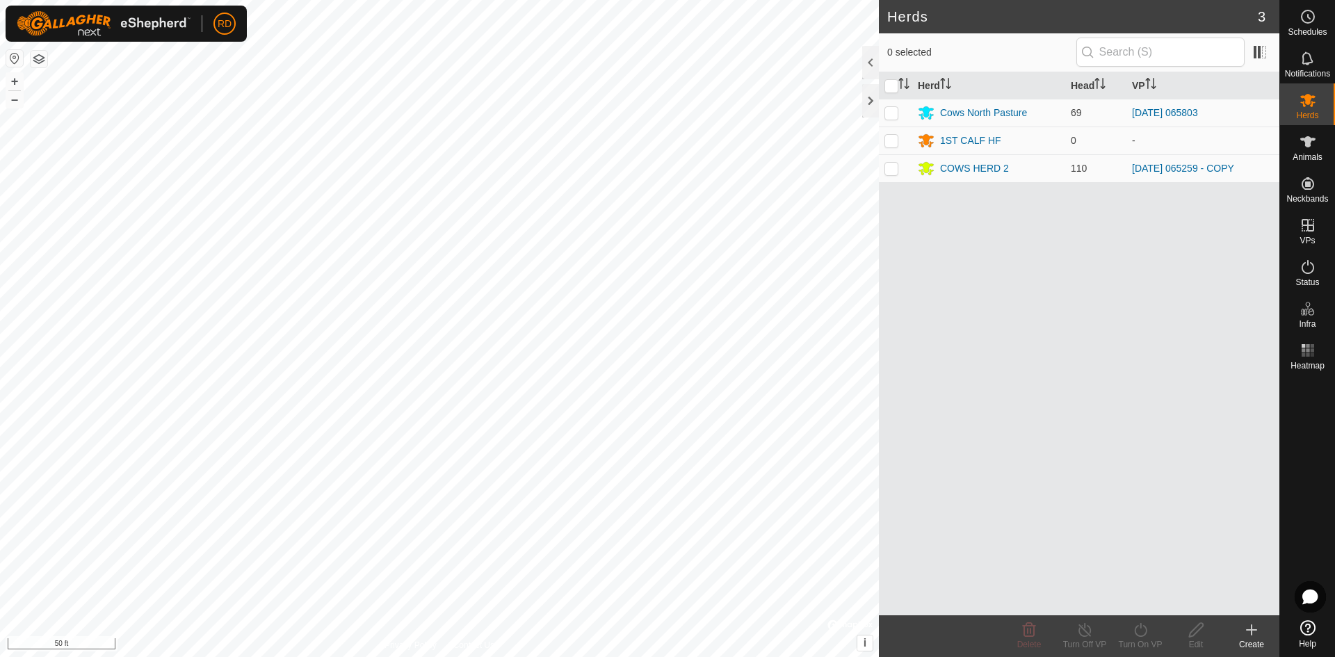
click at [1331, 0] on html "RD Schedules Notifications Herds Animals Neckbands VPs Status Infra Heatmap Hel…" at bounding box center [667, 328] width 1335 height 657
click at [1084, 207] on div "Herds 3 0 selected Herd Head VP Cows North Pasture 69 [DATE] 065803 1ST CALF HF…" at bounding box center [639, 328] width 1279 height 657
click at [891, 113] on p-checkbox at bounding box center [891, 112] width 14 height 11
checkbox input "true"
click at [1141, 634] on icon at bounding box center [1140, 629] width 17 height 17
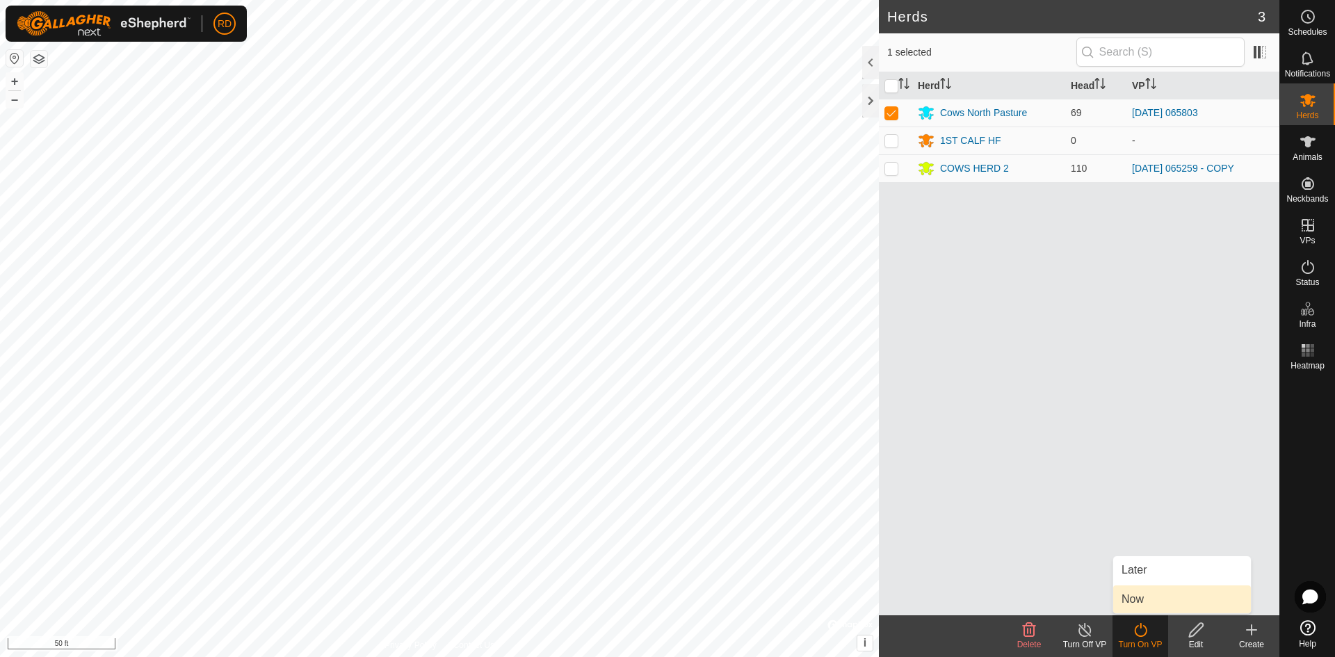
click at [1135, 596] on link "Now" at bounding box center [1182, 599] width 138 height 28
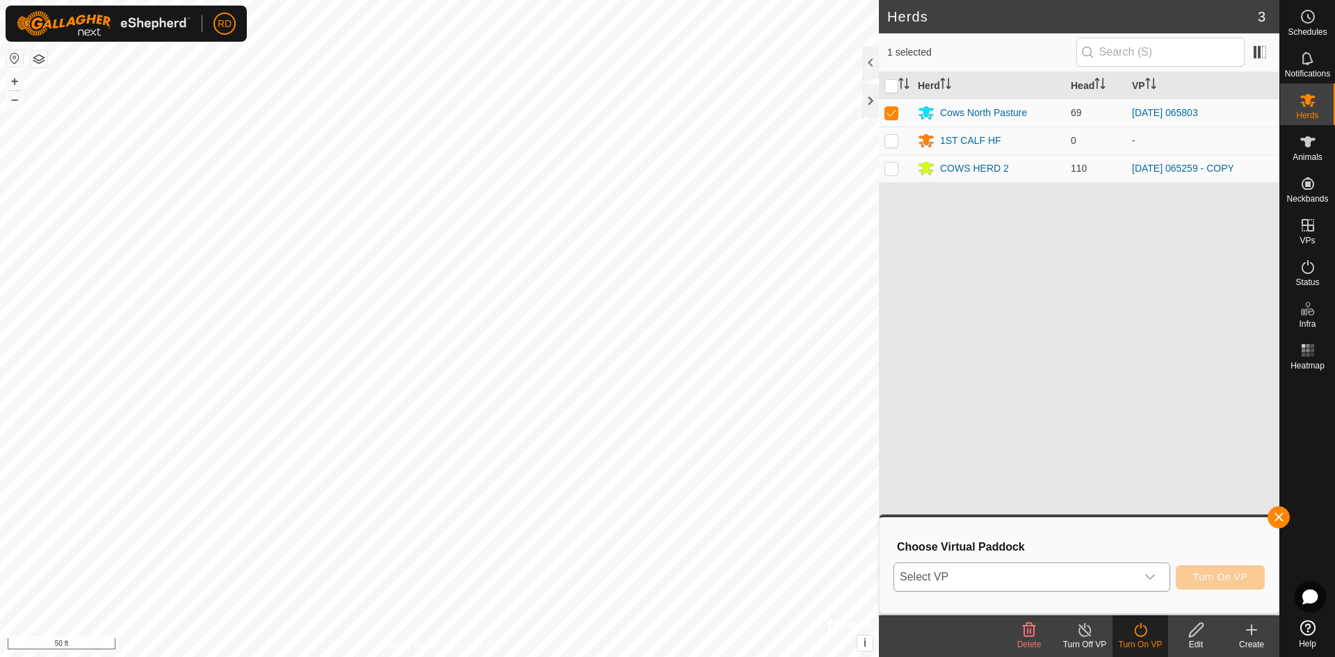
click at [1150, 578] on icon "dropdown trigger" at bounding box center [1150, 577] width 10 height 6
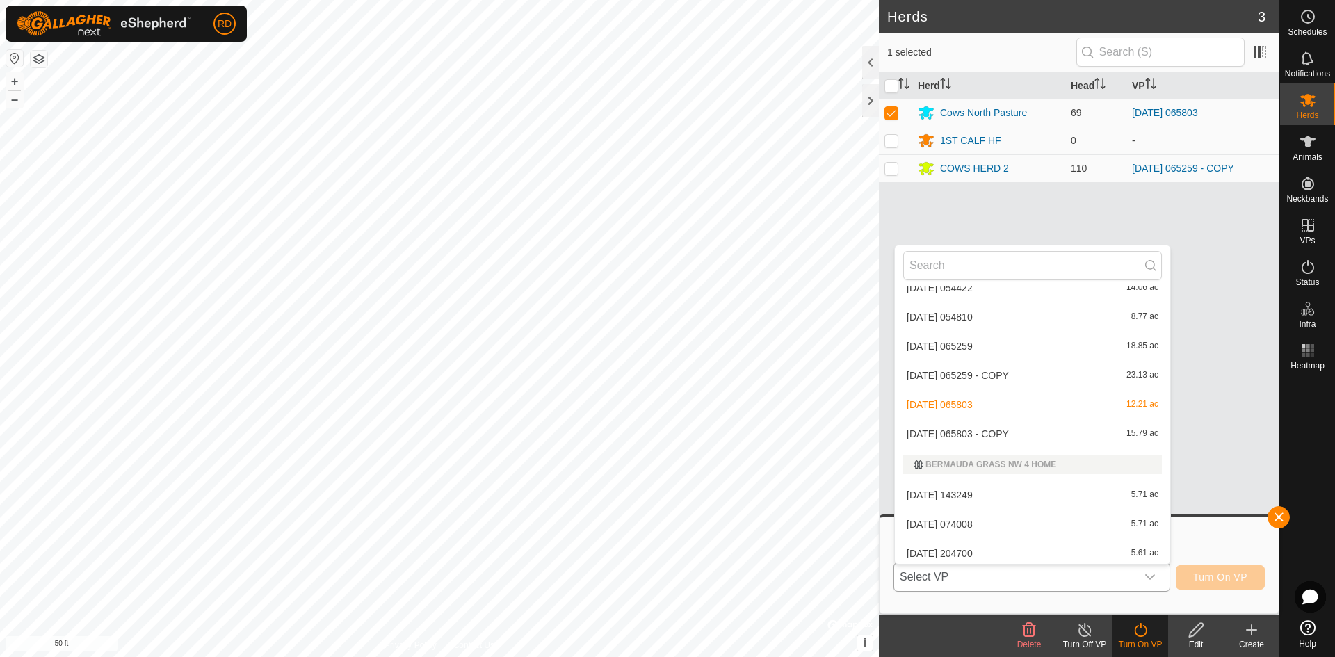
scroll to position [1043, 0]
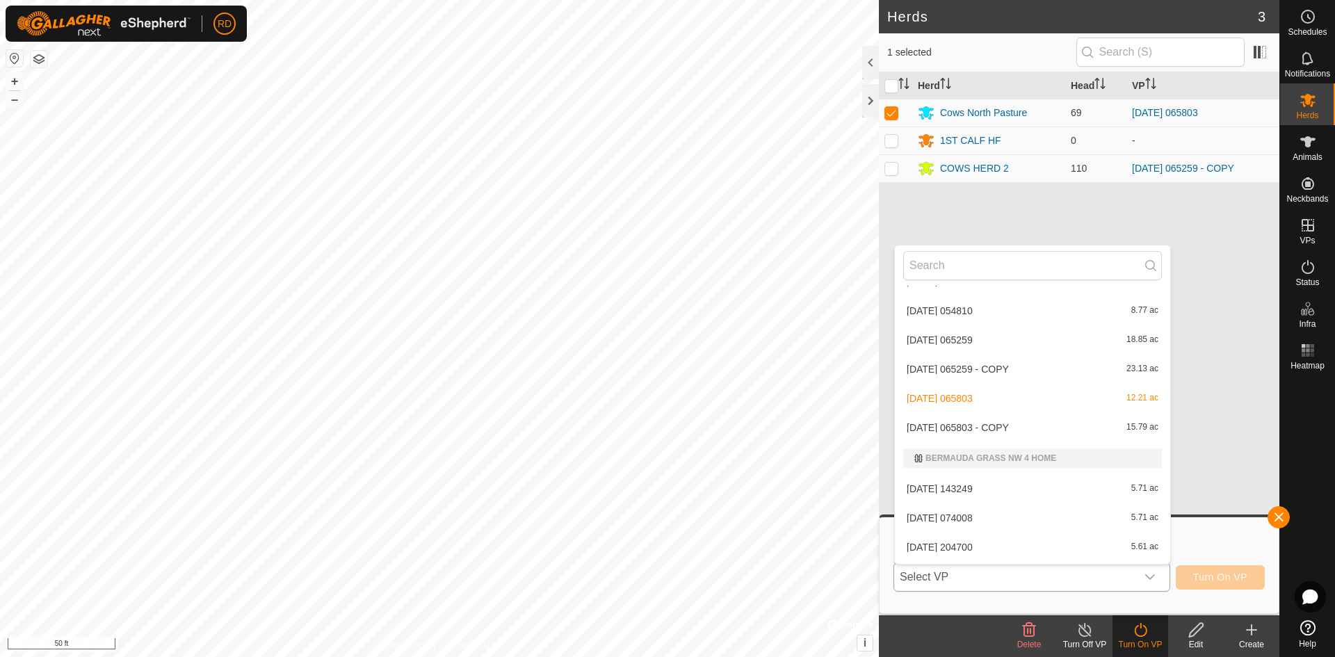
click at [971, 430] on li "[DATE] 065803 - COPY 15.79 ac" at bounding box center [1032, 428] width 275 height 28
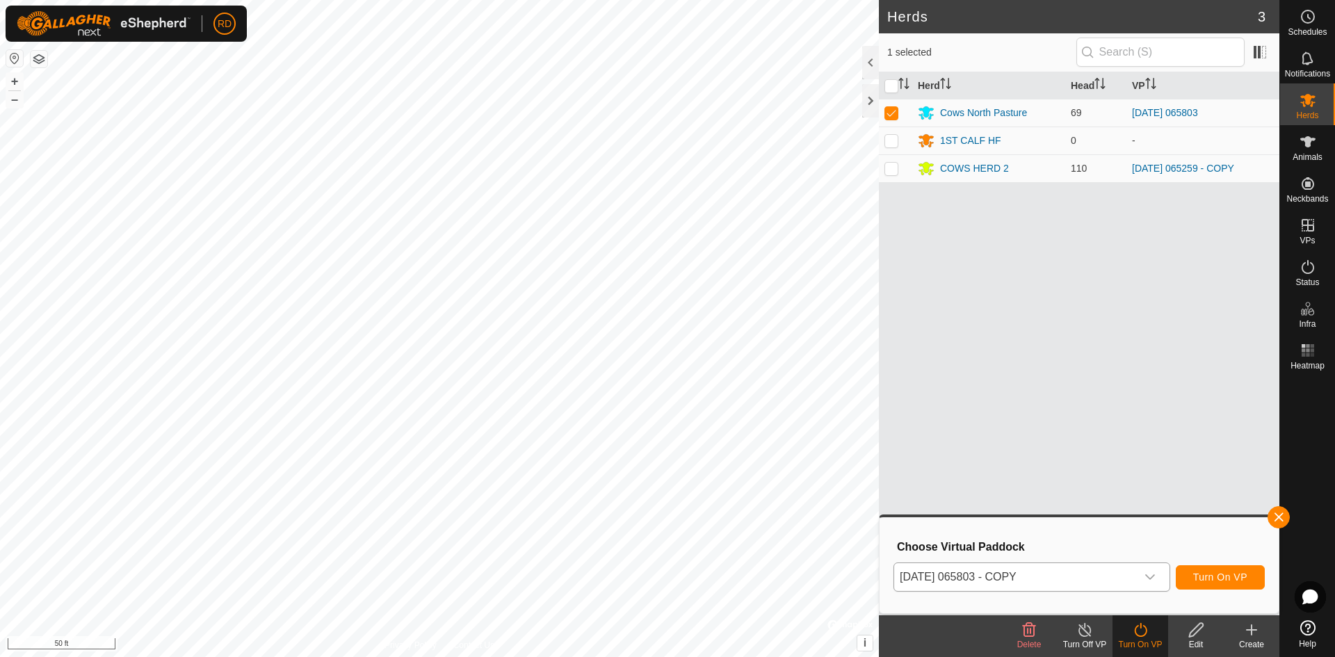
click at [1153, 574] on icon "dropdown trigger" at bounding box center [1149, 576] width 11 height 11
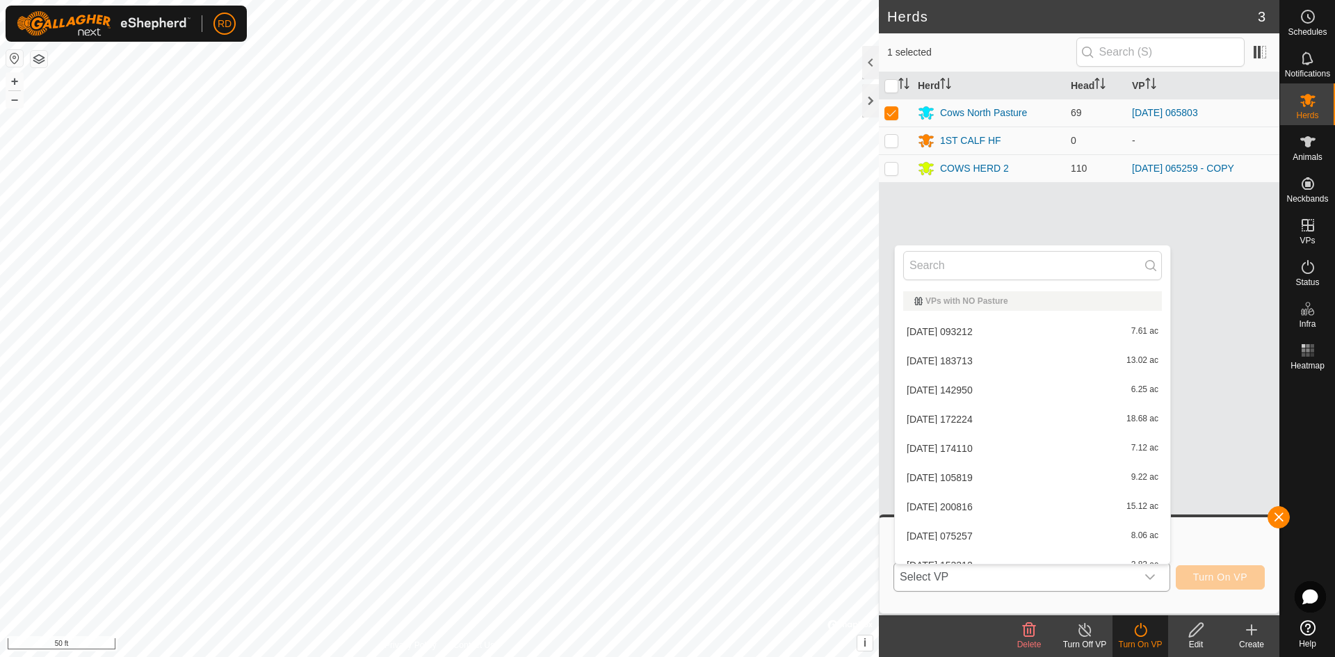
scroll to position [920, 0]
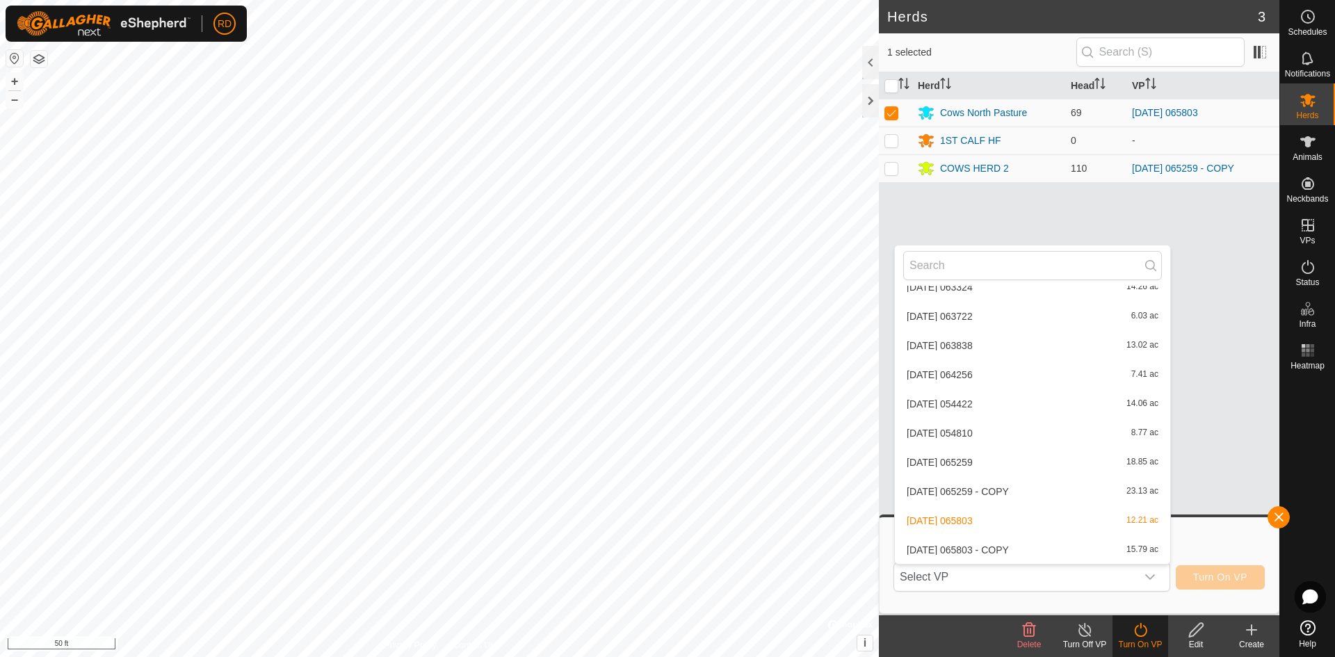
click at [1002, 553] on li "[DATE] 065803 - COPY 15.79 ac" at bounding box center [1032, 550] width 275 height 28
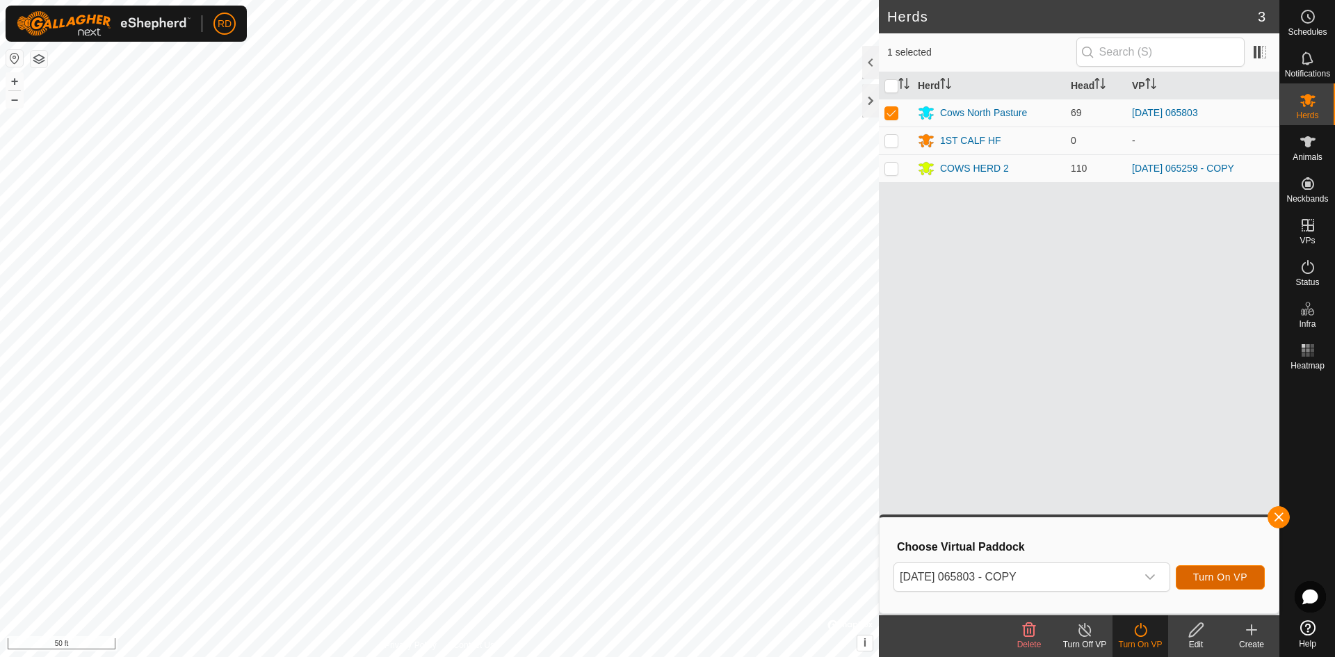
click at [1226, 576] on span "Turn On VP" at bounding box center [1220, 576] width 54 height 11
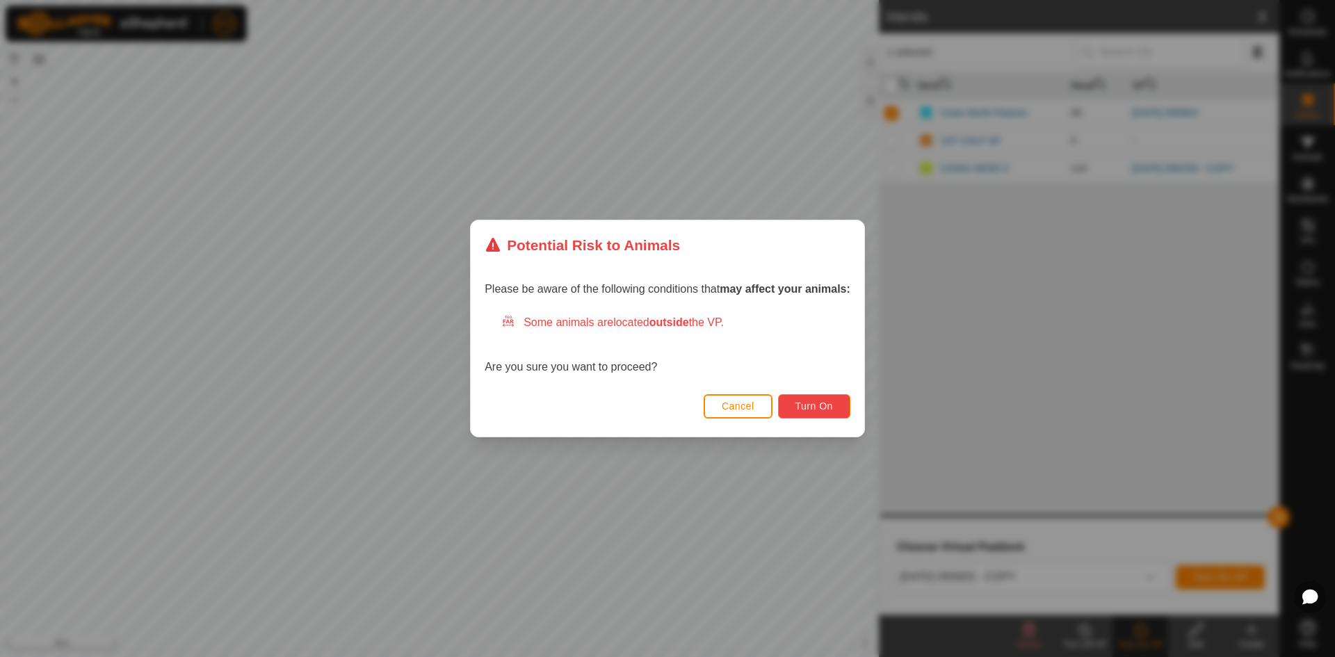
click at [812, 411] on span "Turn On" at bounding box center [814, 405] width 38 height 11
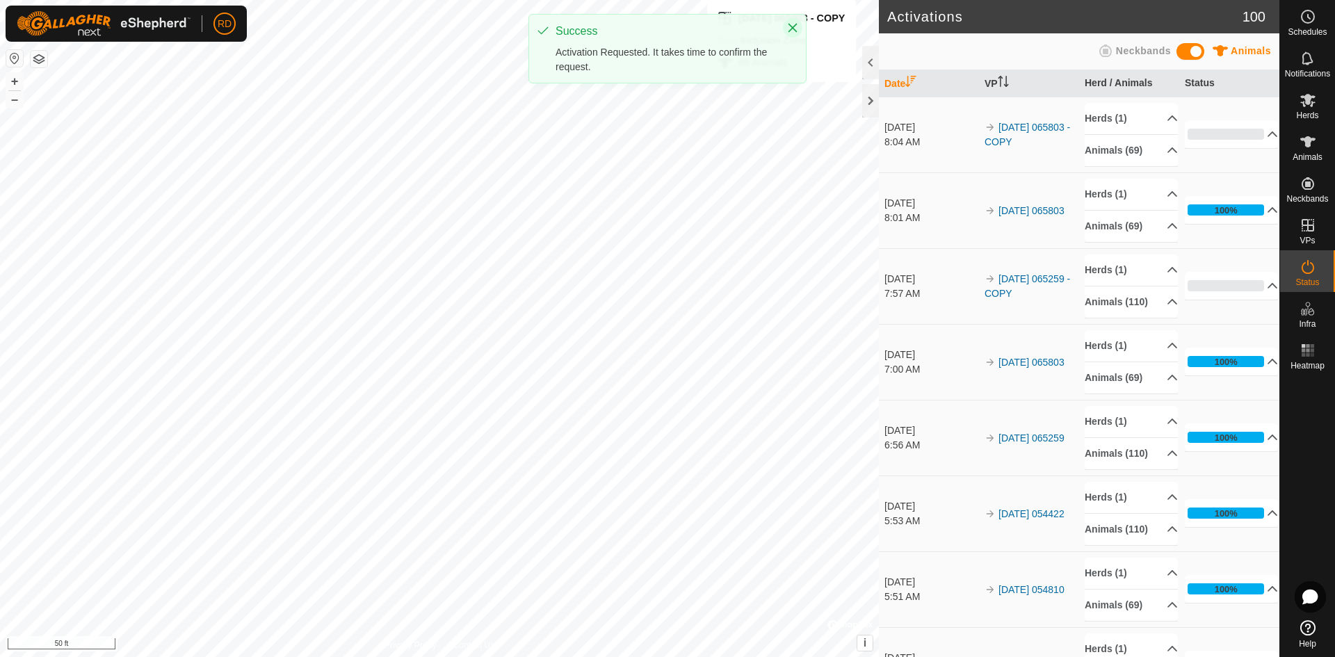
click at [793, 27] on icon "Close" at bounding box center [792, 28] width 9 height 9
